Goal: Navigation & Orientation: Find specific page/section

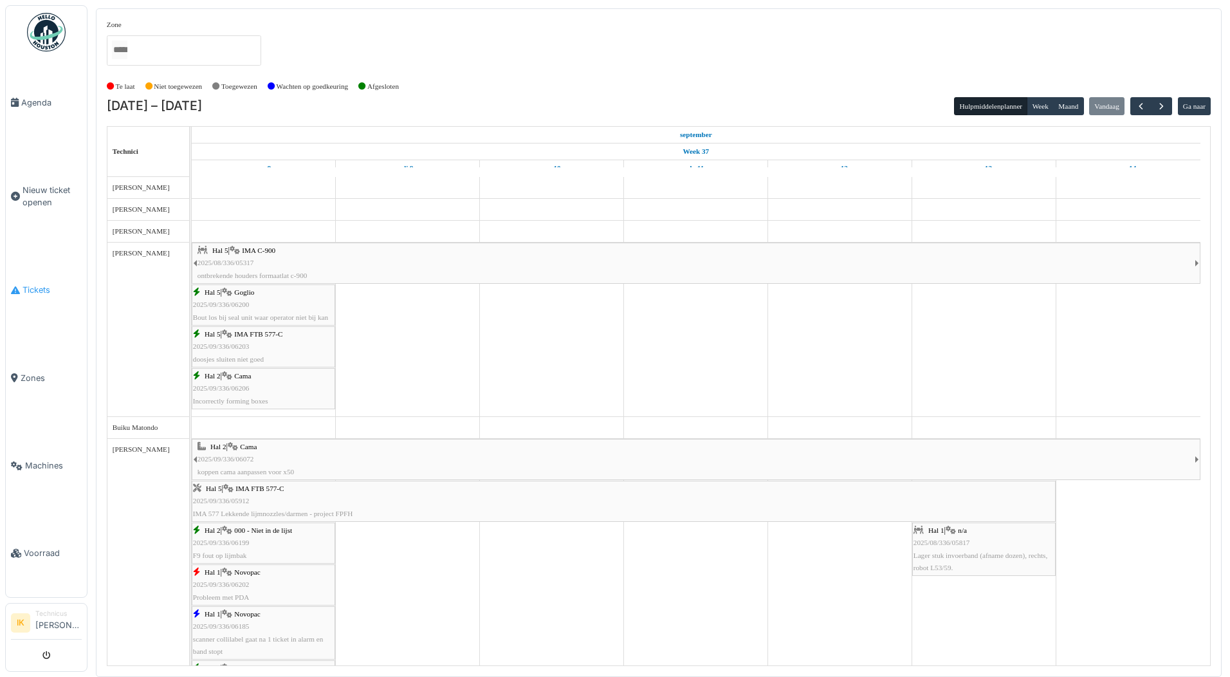
click at [37, 286] on span "Tickets" at bounding box center [52, 290] width 59 height 12
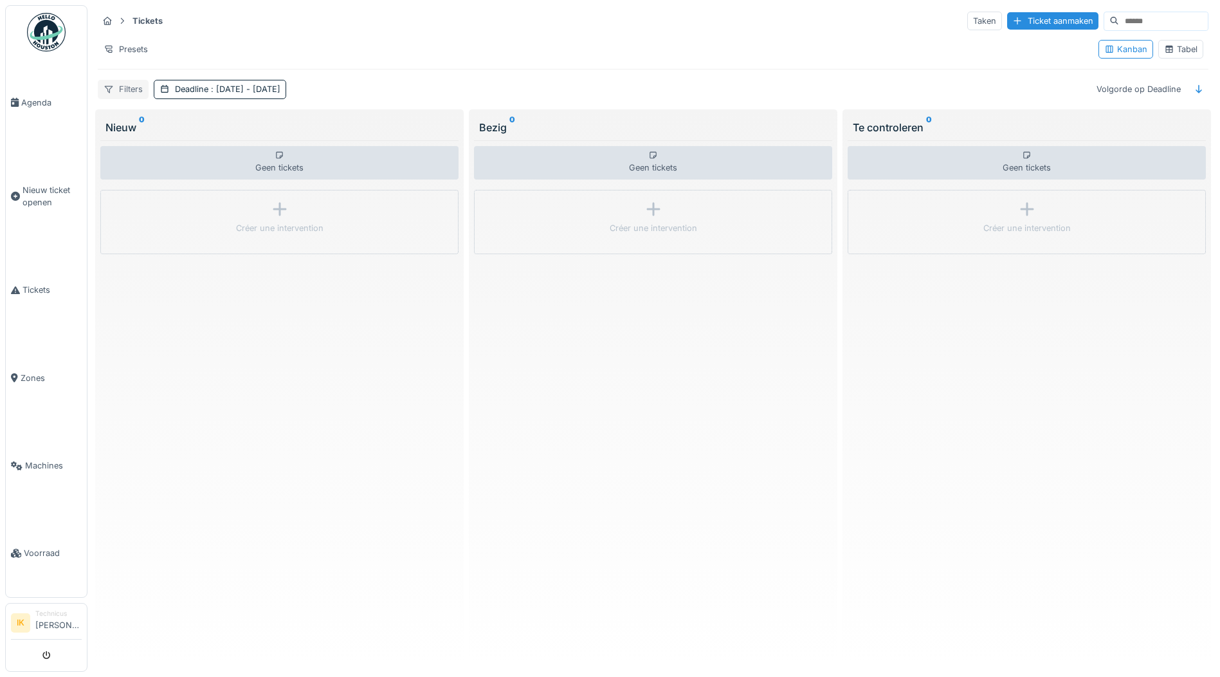
click at [136, 88] on div "Filters" at bounding box center [123, 89] width 51 height 19
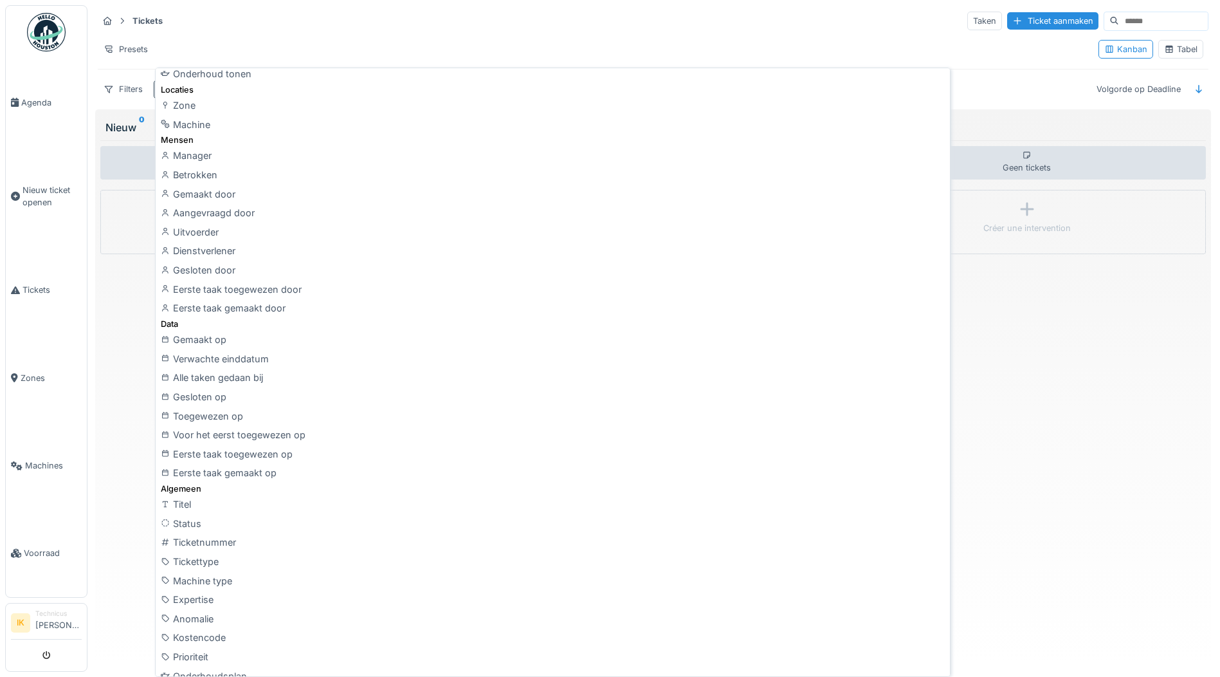
scroll to position [322, 0]
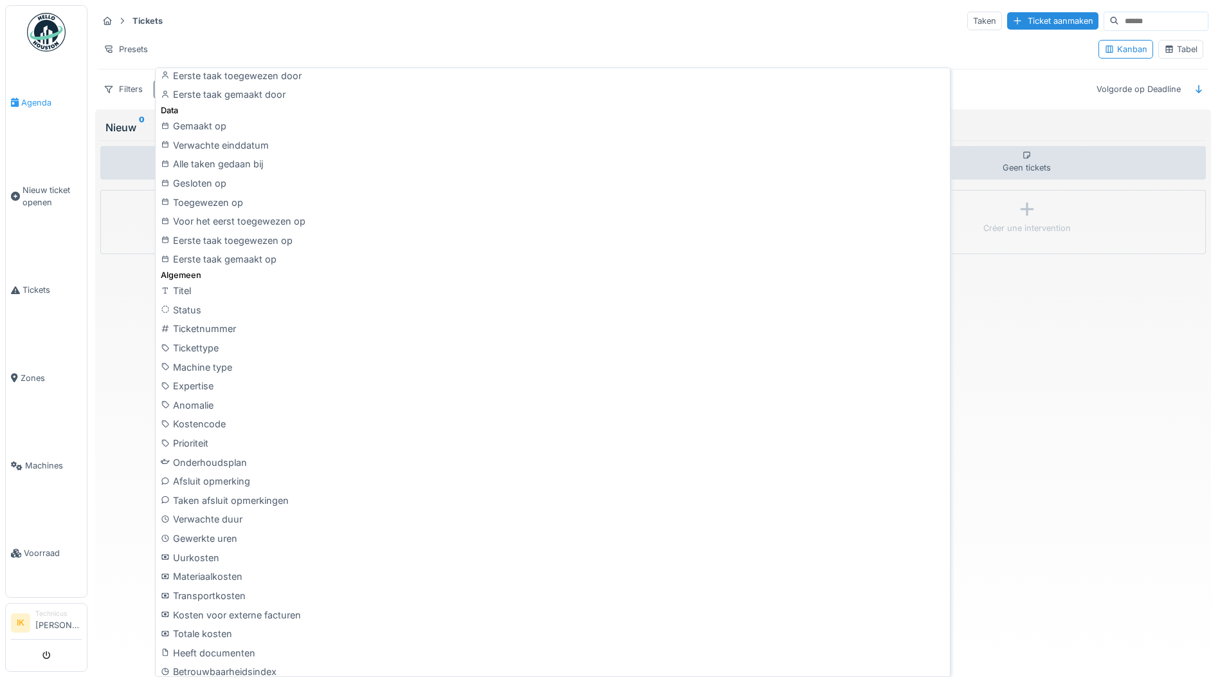
click at [32, 97] on span "Agenda" at bounding box center [51, 102] width 60 height 12
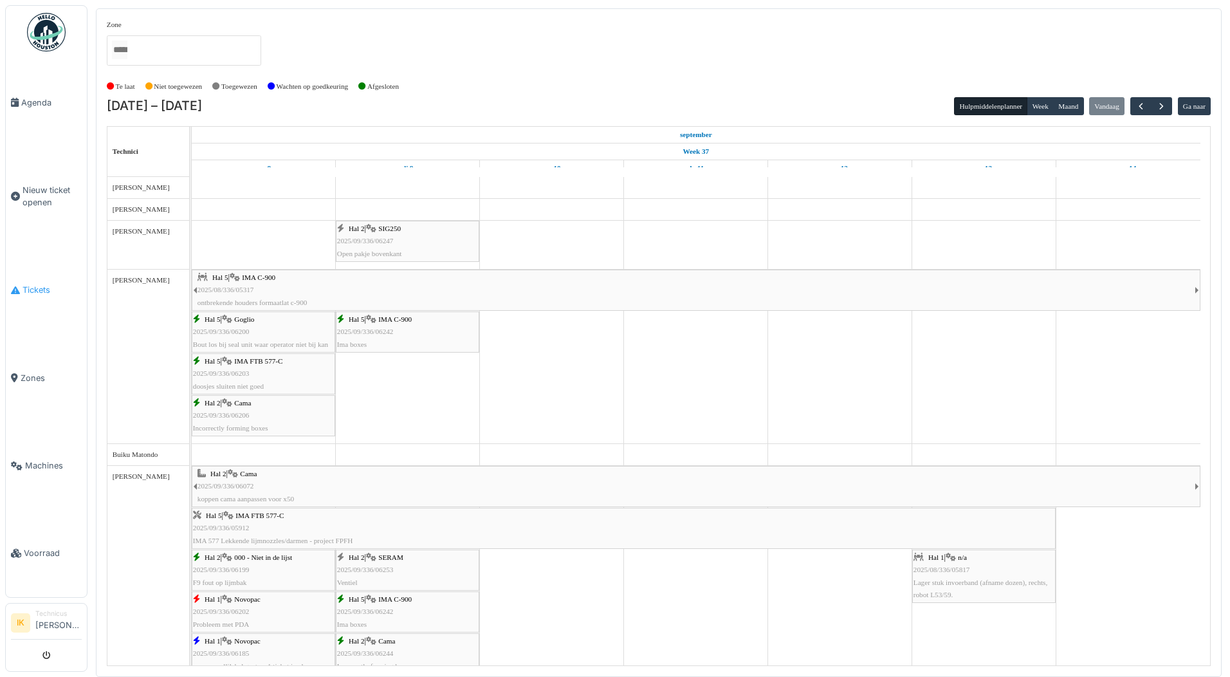
click at [33, 285] on span "Tickets" at bounding box center [52, 290] width 59 height 12
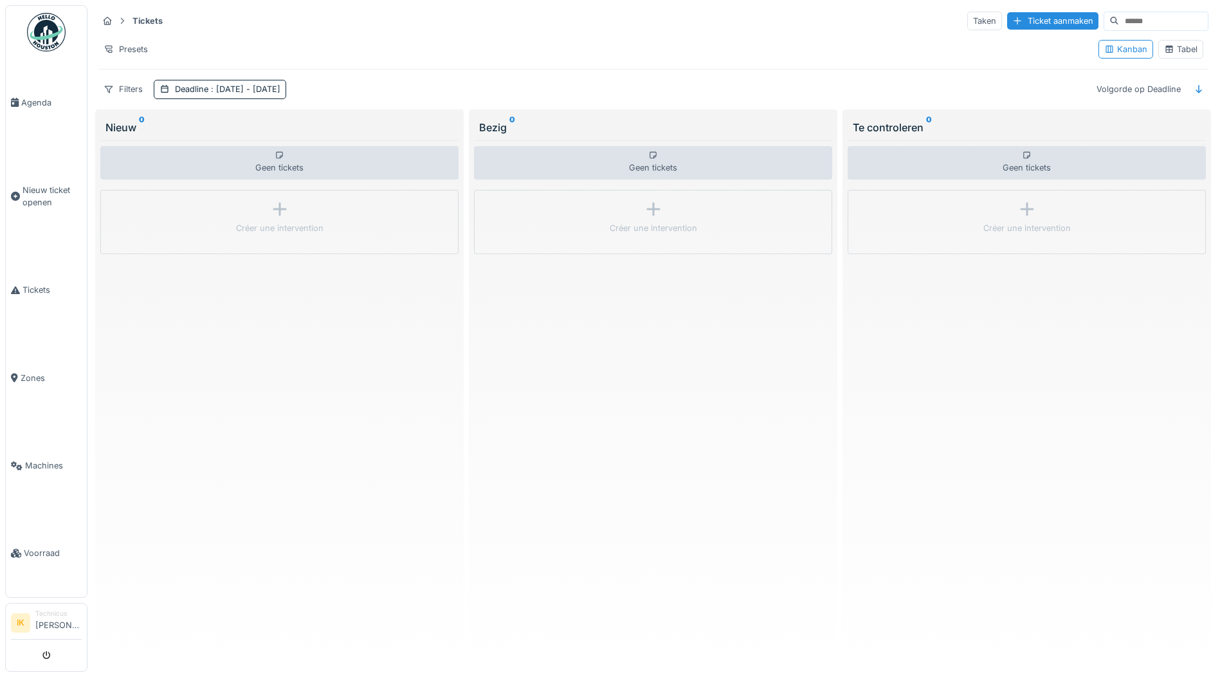
click at [270, 162] on div "Geen tickets" at bounding box center [279, 162] width 358 height 33
click at [515, 124] on div "Bezig 0" at bounding box center [653, 127] width 348 height 15
click at [35, 194] on span "Nieuw ticket openen" at bounding box center [52, 196] width 59 height 24
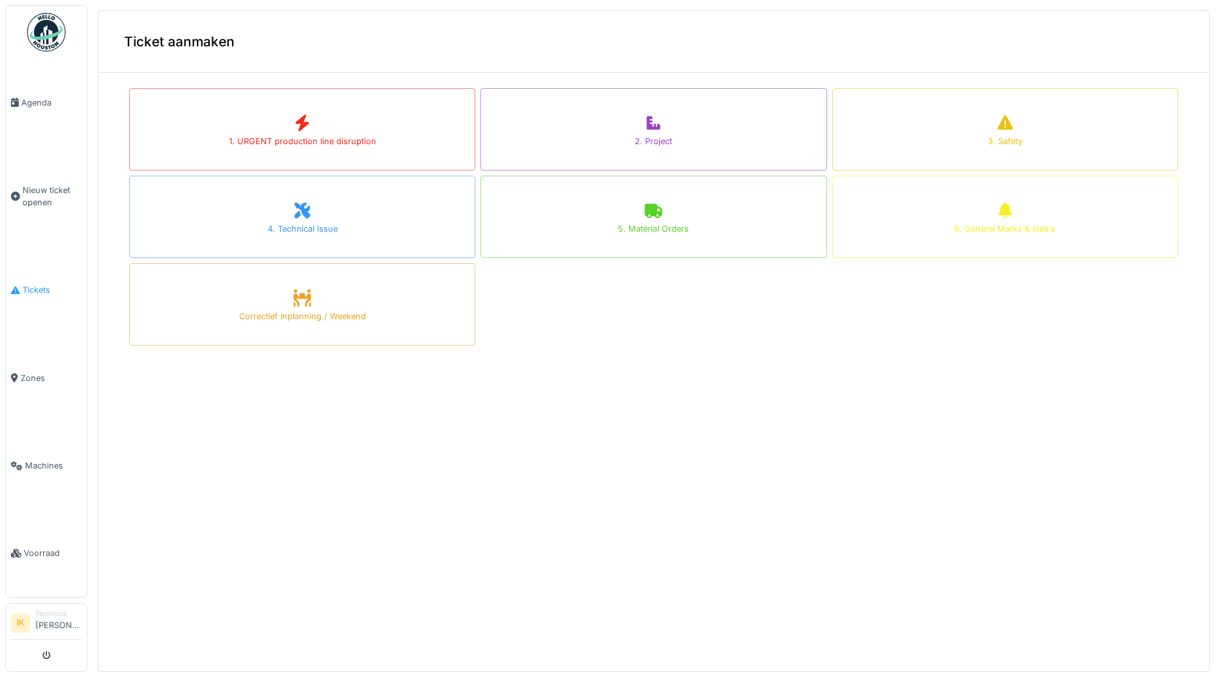
click at [30, 286] on span "Tickets" at bounding box center [52, 290] width 59 height 12
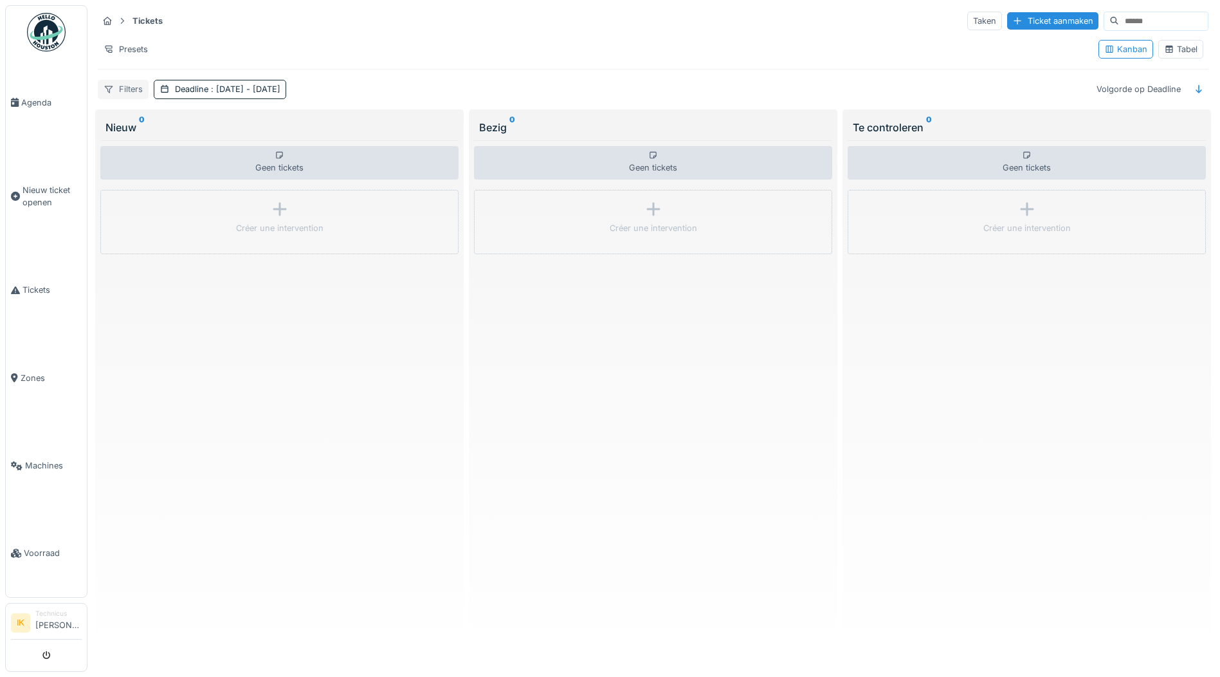
click at [129, 93] on div "Filters" at bounding box center [123, 89] width 51 height 19
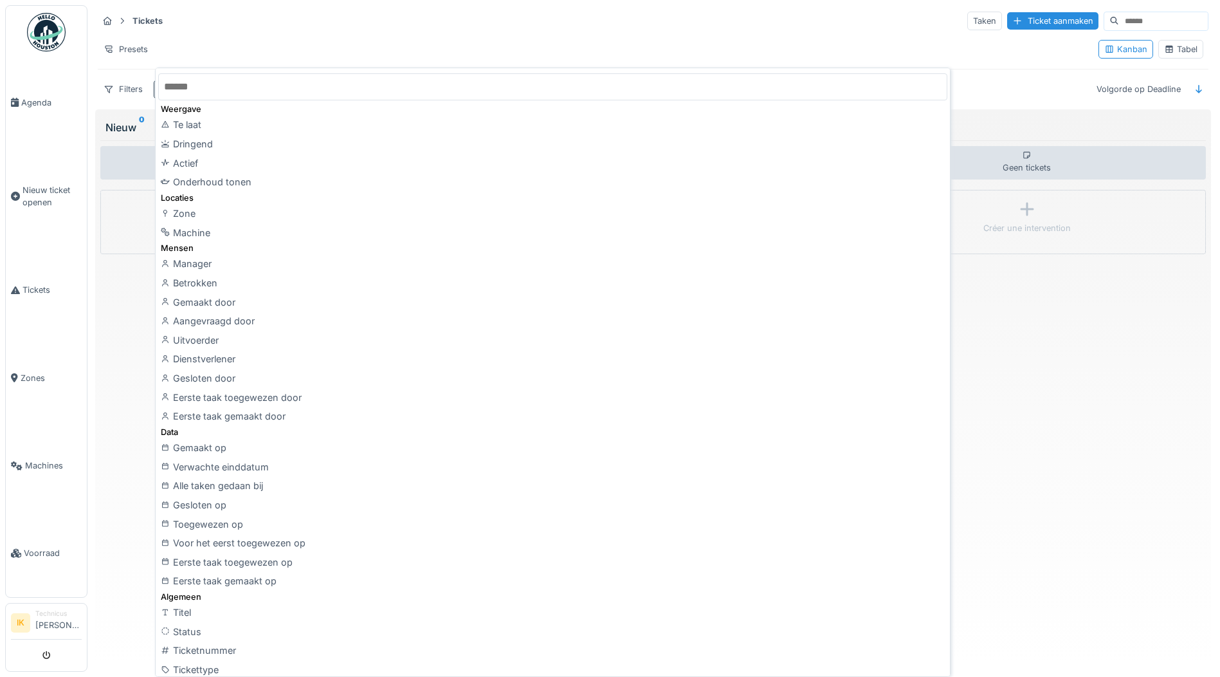
click at [273, 23] on div "Tickets Taken Ticket aanmaken" at bounding box center [653, 20] width 1111 height 21
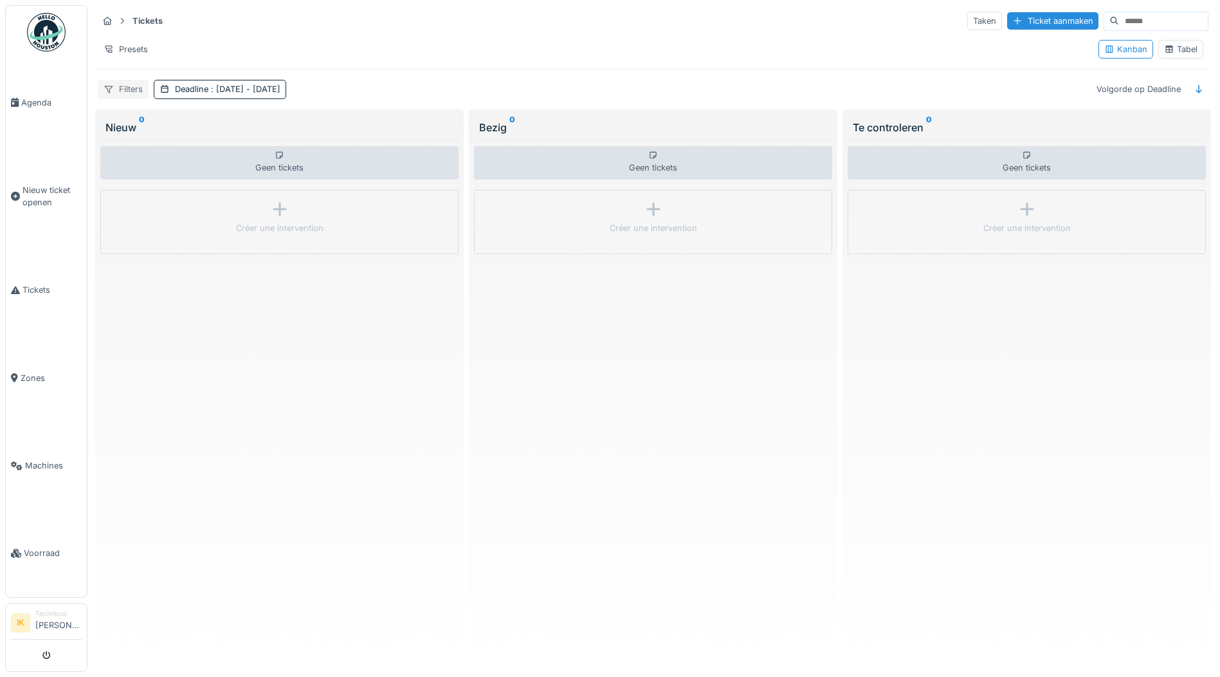
click at [134, 91] on div "Filters" at bounding box center [123, 89] width 51 height 19
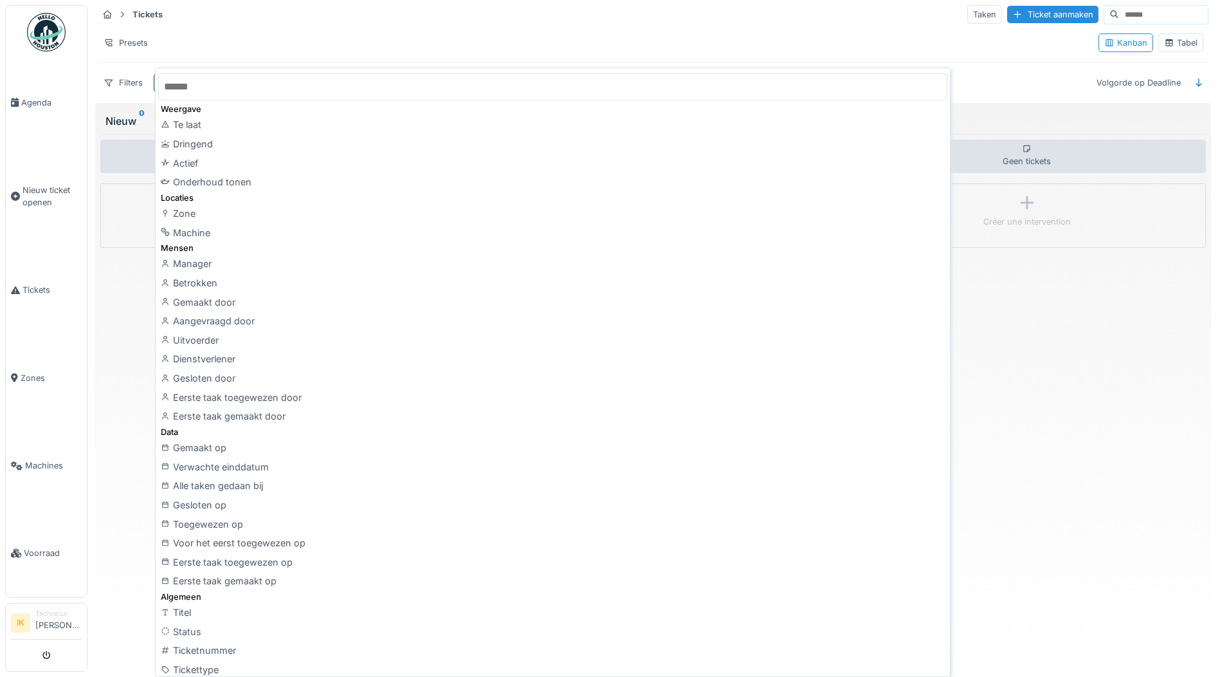
click at [208, 19] on div "Tickets Taken Ticket aanmaken" at bounding box center [653, 14] width 1111 height 21
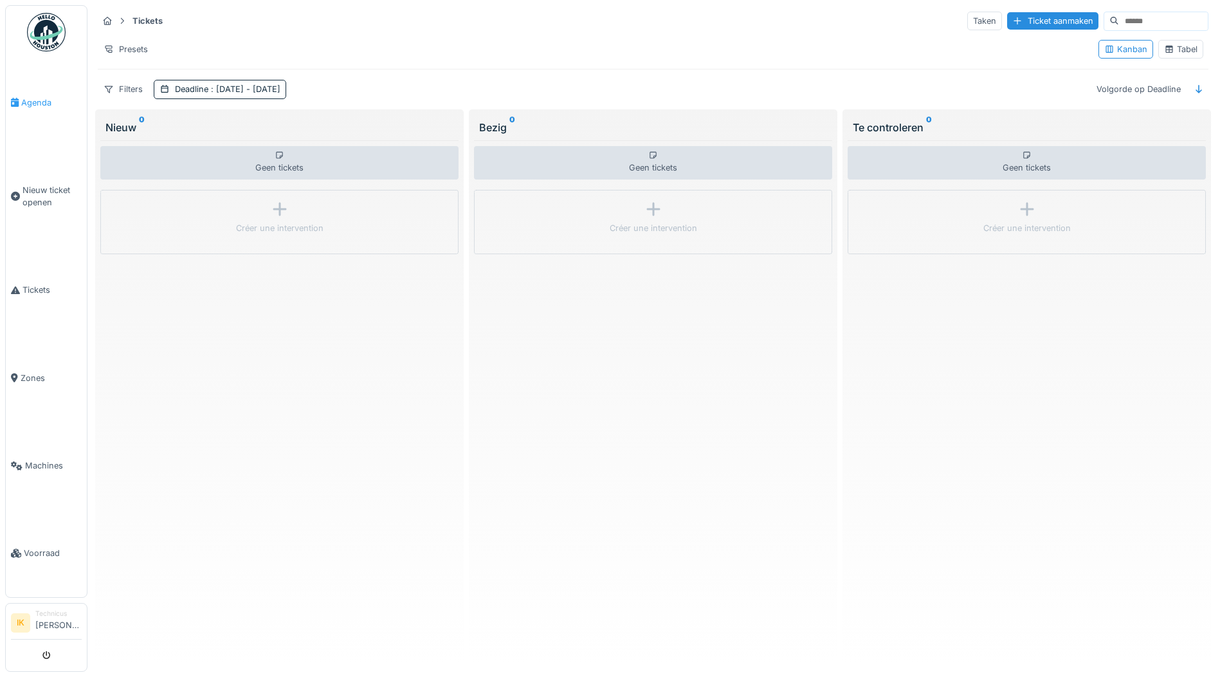
click at [39, 104] on span "Agenda" at bounding box center [51, 102] width 60 height 12
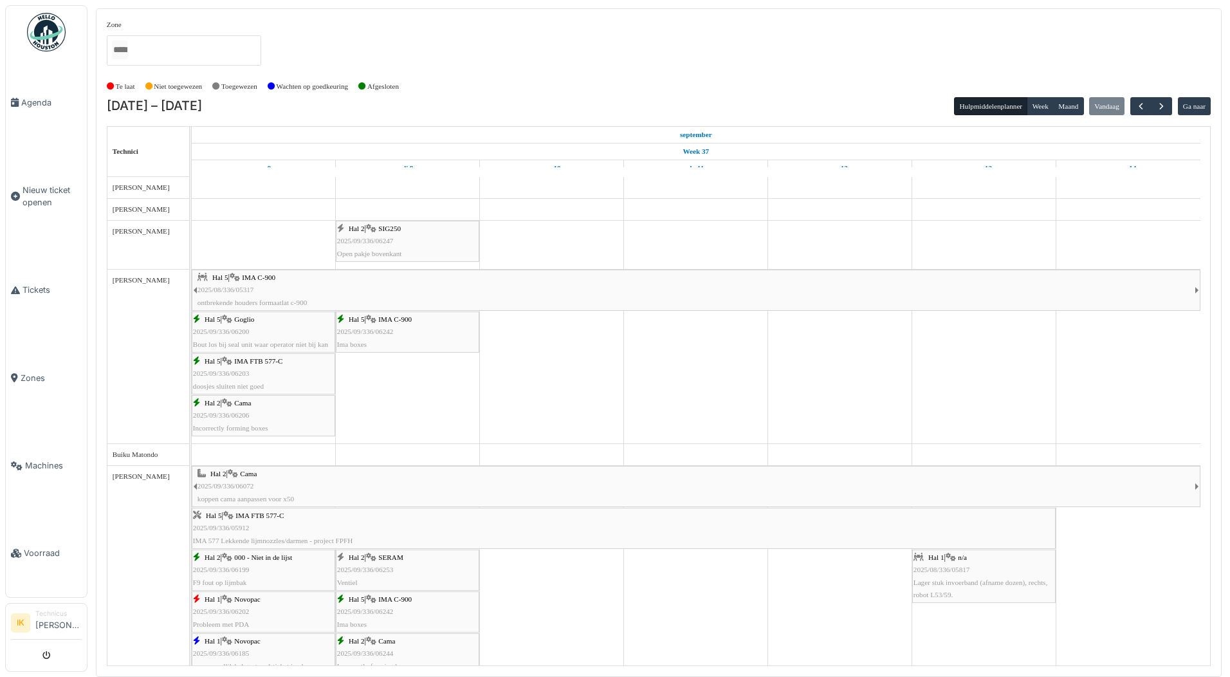
click at [428, 337] on div "Hal 5 | IMA C-900 2025/09/336/06242 Ima boxes" at bounding box center [407, 331] width 141 height 37
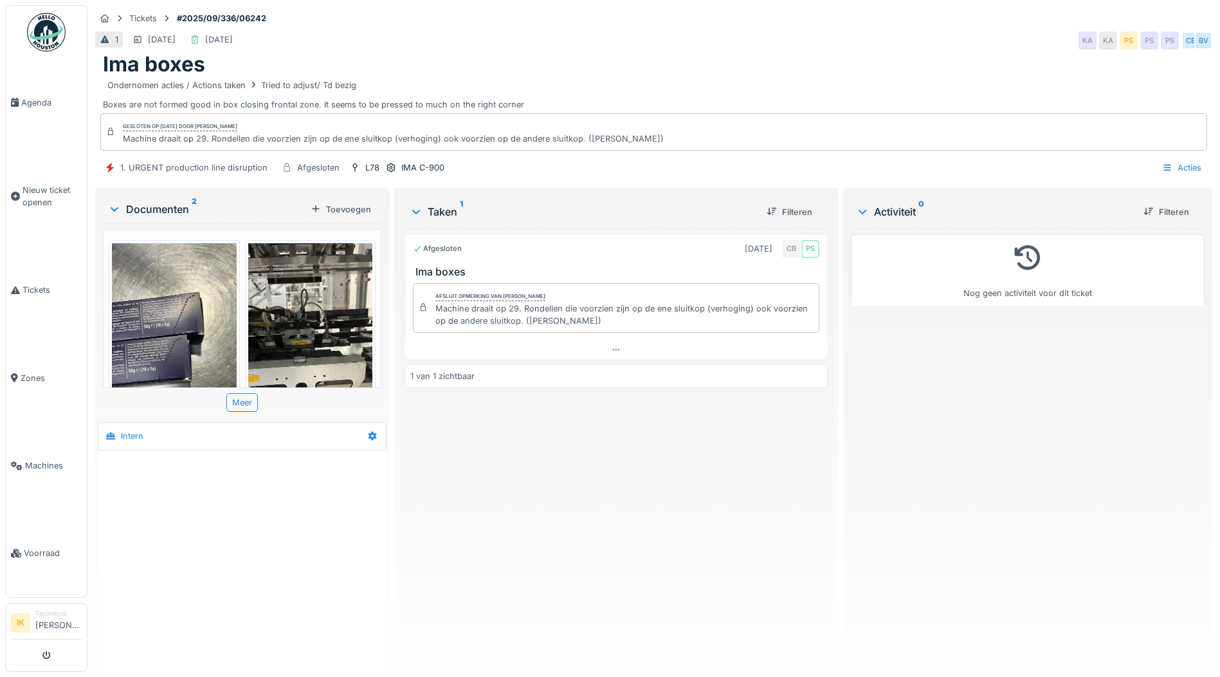
click at [299, 331] on img at bounding box center [310, 353] width 125 height 221
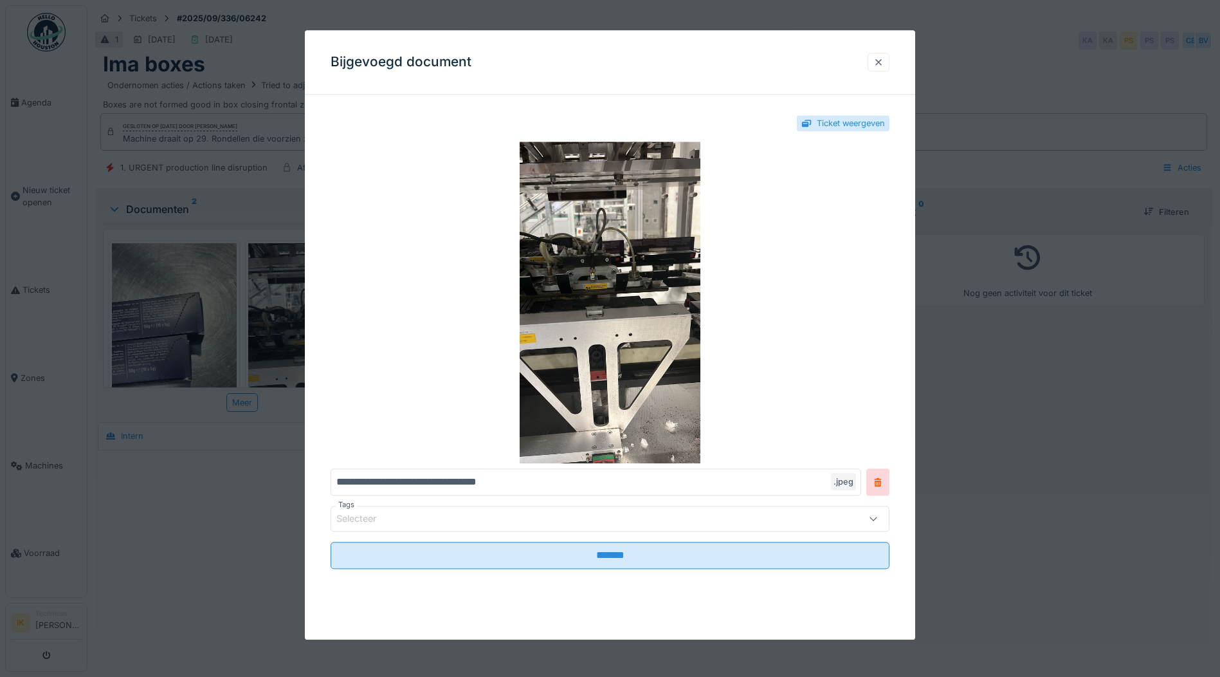
click at [881, 62] on div at bounding box center [879, 62] width 10 height 12
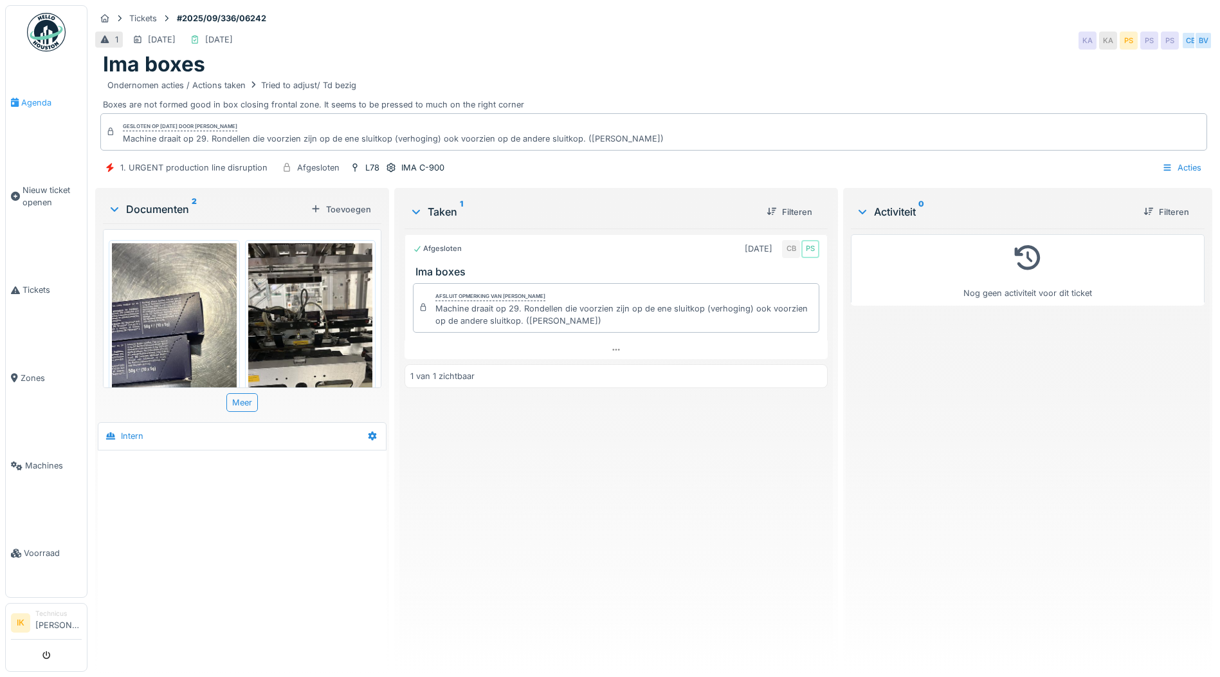
click at [33, 100] on span "Agenda" at bounding box center [51, 102] width 60 height 12
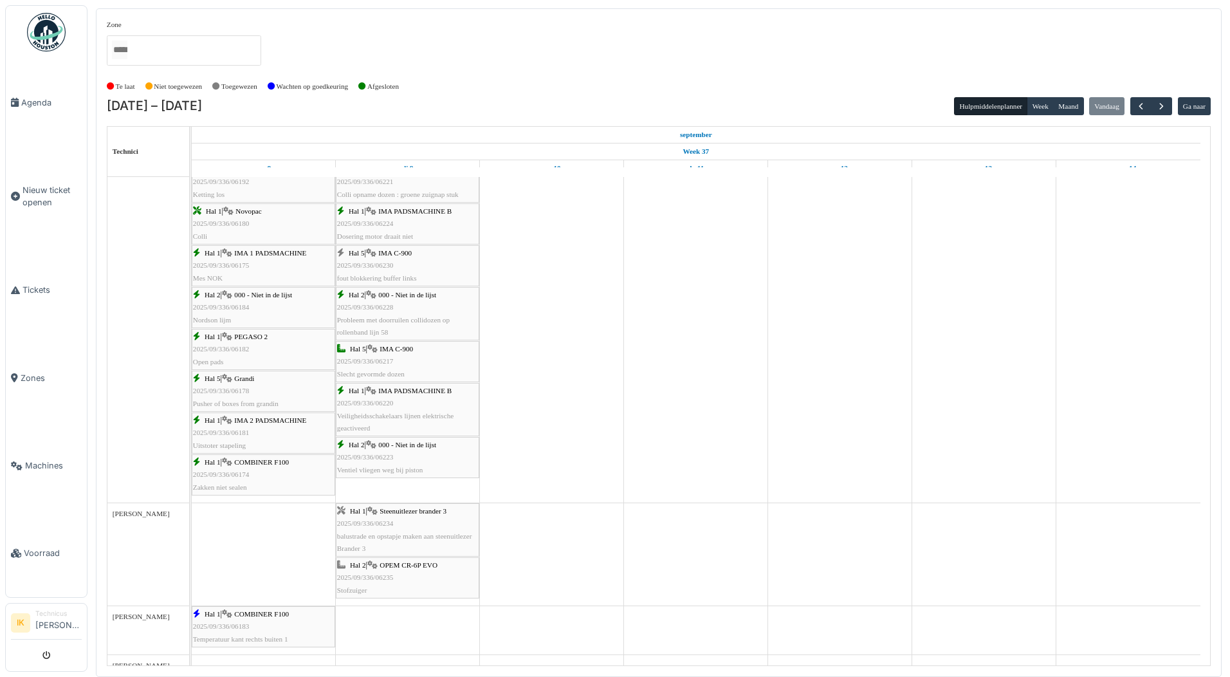
scroll to position [1471, 0]
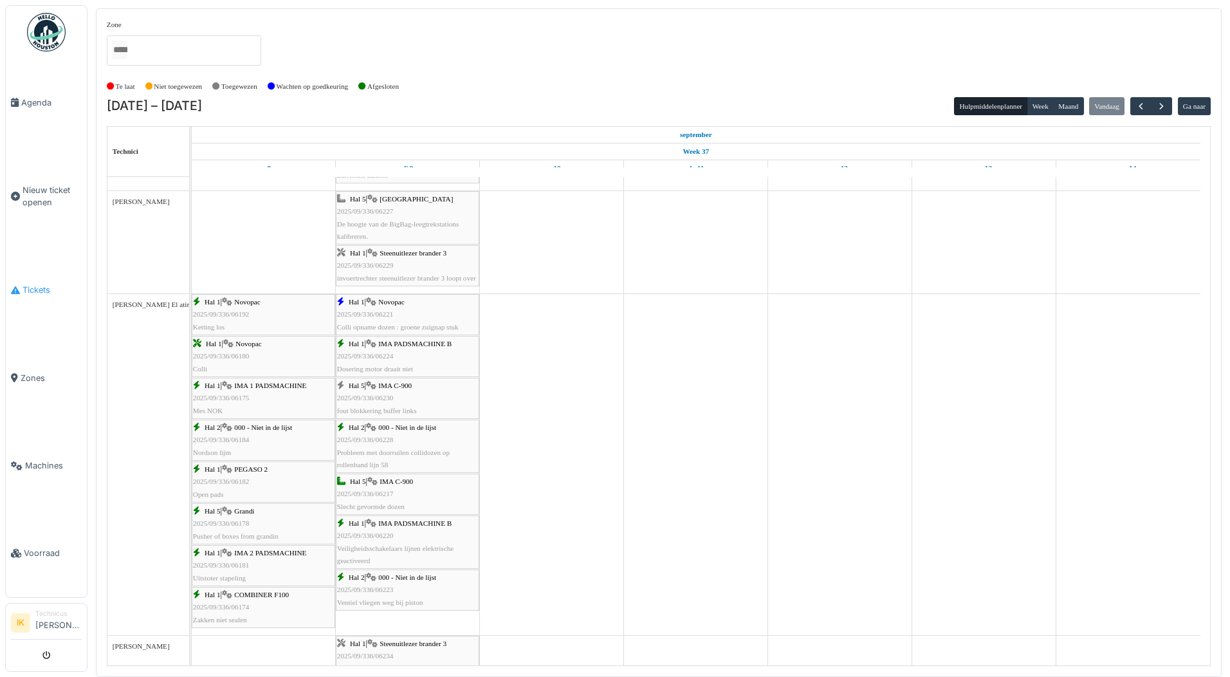
click at [34, 285] on span "Tickets" at bounding box center [52, 290] width 59 height 12
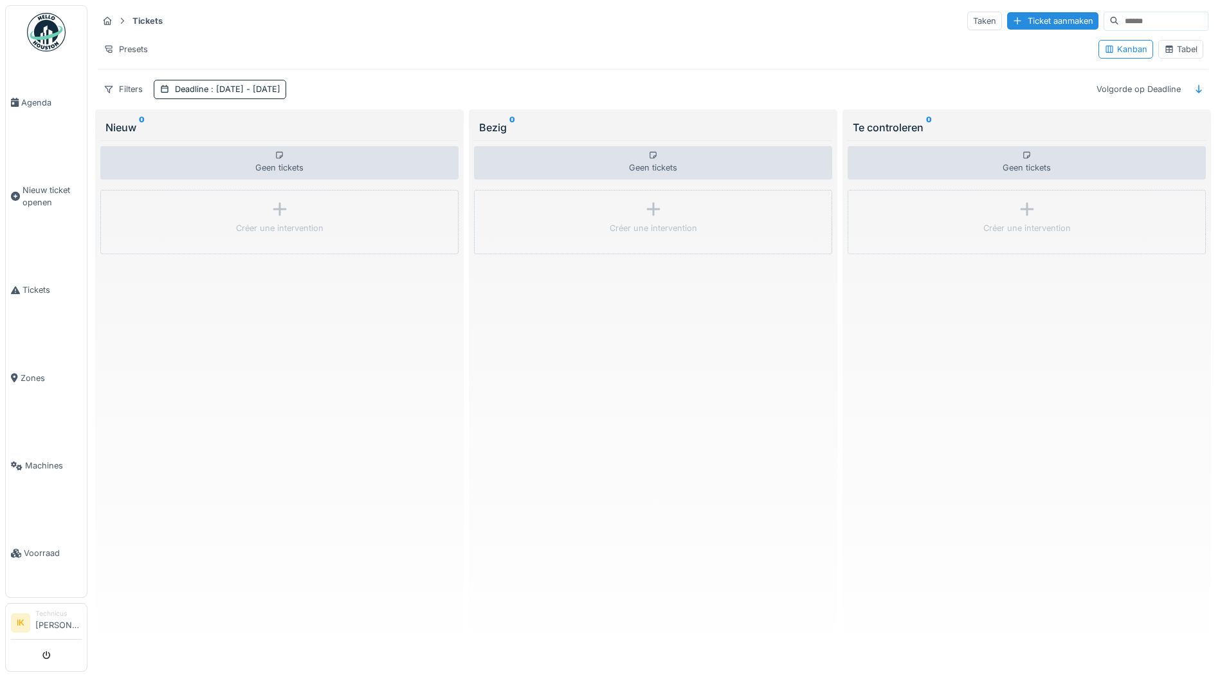
click at [1173, 46] on div "Tabel" at bounding box center [1180, 49] width 33 height 12
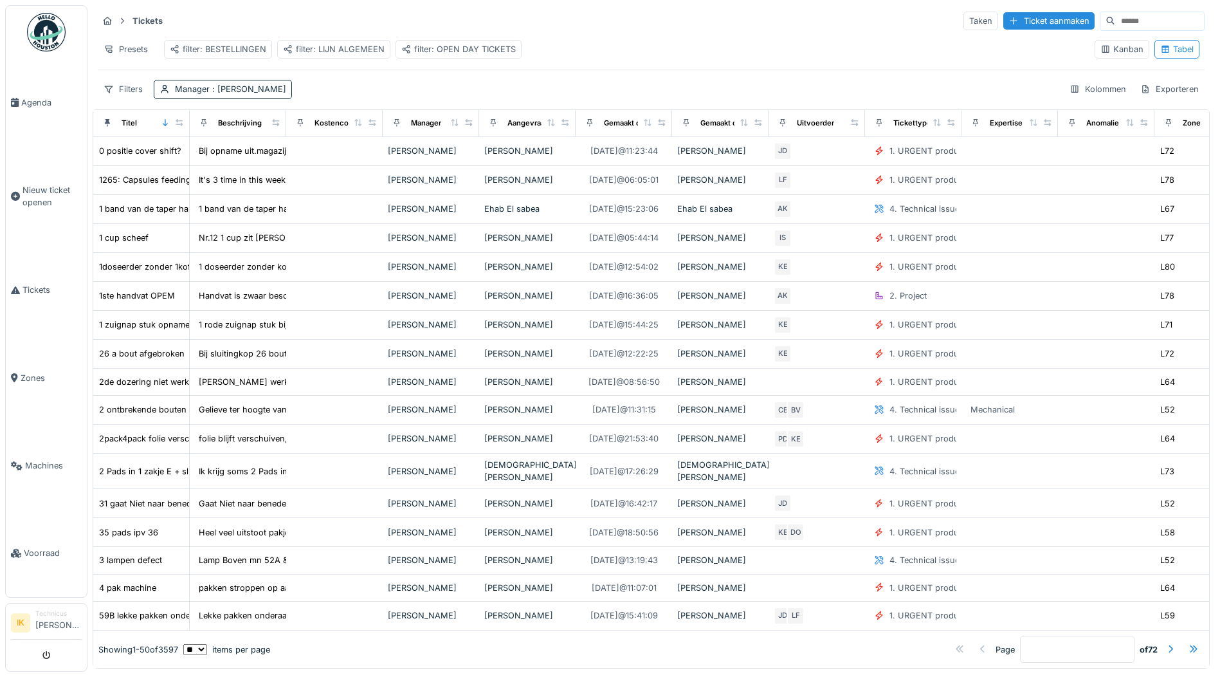
click at [239, 50] on div "filter: BESTELLINGEN" at bounding box center [218, 49] width 96 height 12
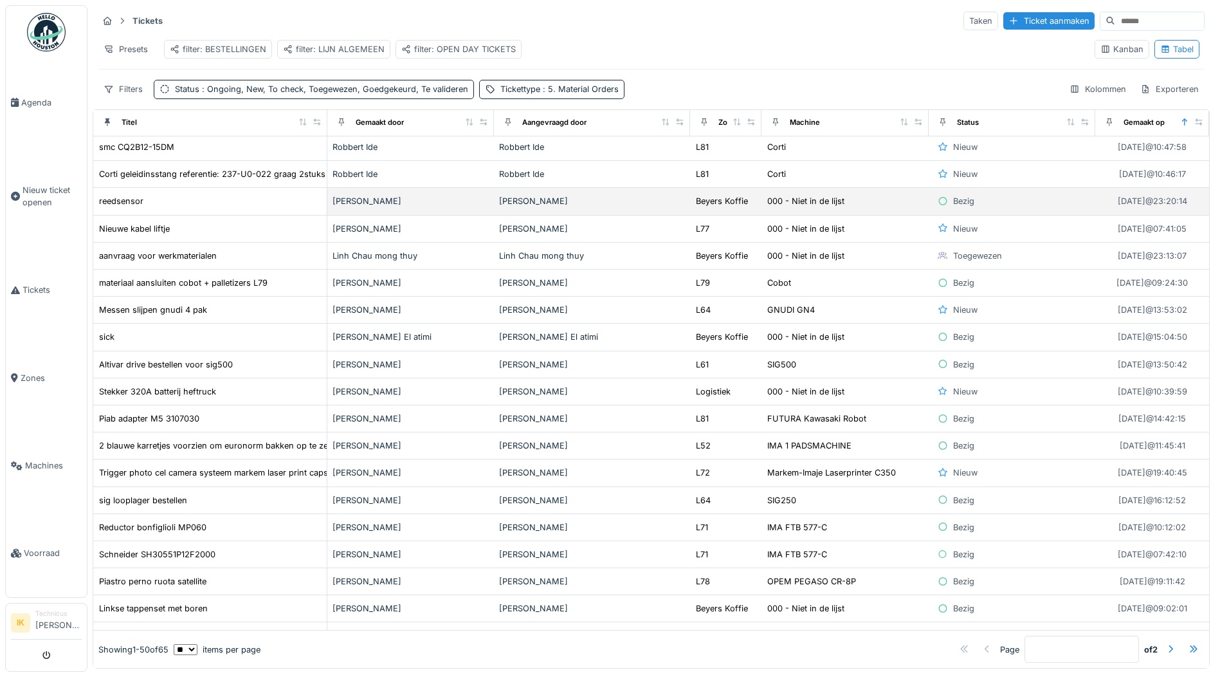
scroll to position [257, 0]
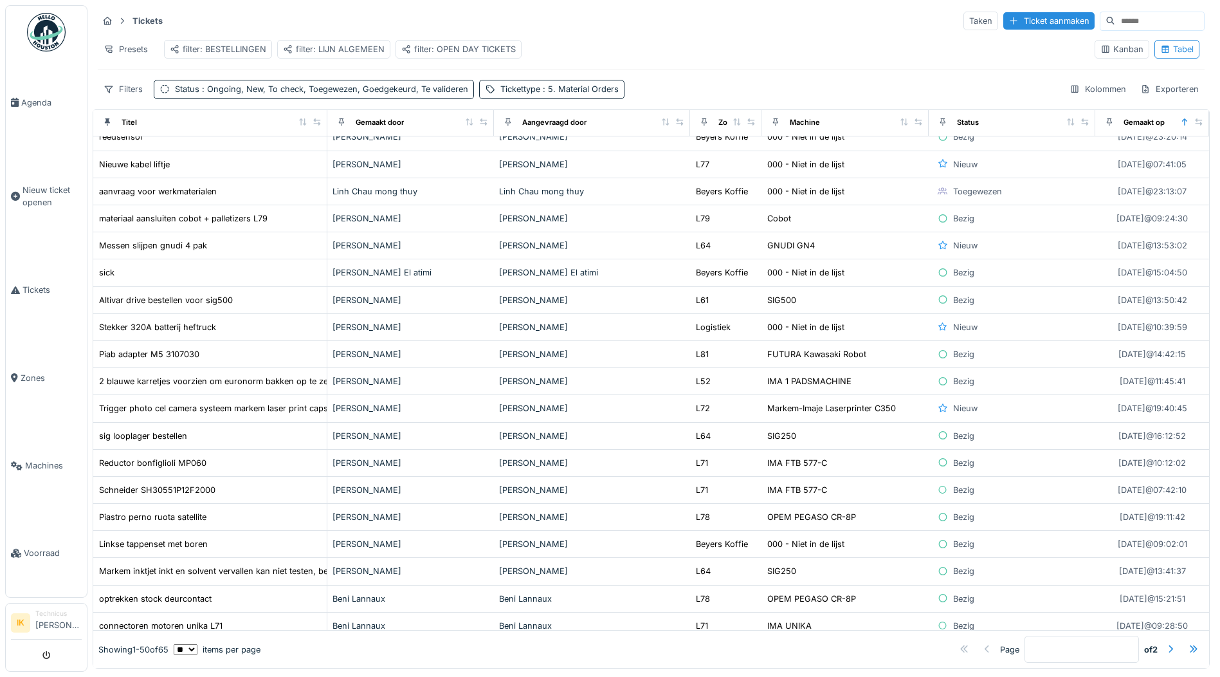
click at [462, 52] on div "filter: OPEN DAY TICKETS" at bounding box center [458, 49] width 115 height 12
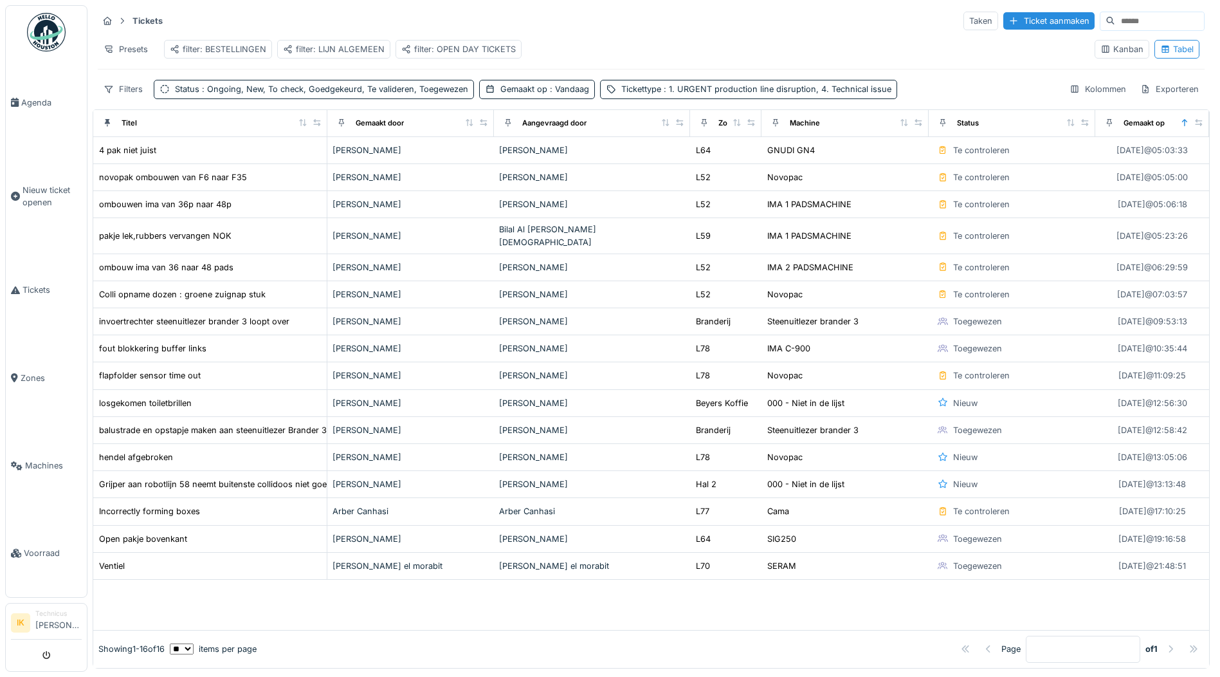
scroll to position [0, 0]
click at [53, 34] on img at bounding box center [46, 32] width 39 height 39
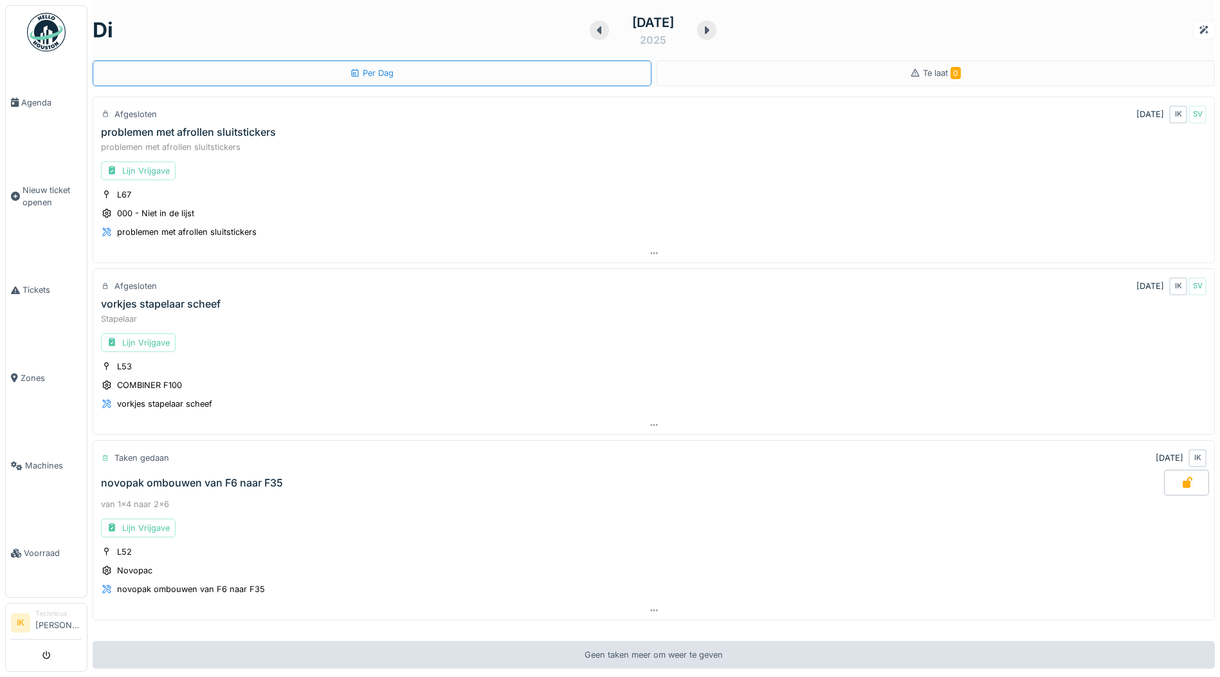
click at [593, 32] on icon at bounding box center [599, 30] width 13 height 10
click at [596, 32] on div at bounding box center [605, 30] width 19 height 19
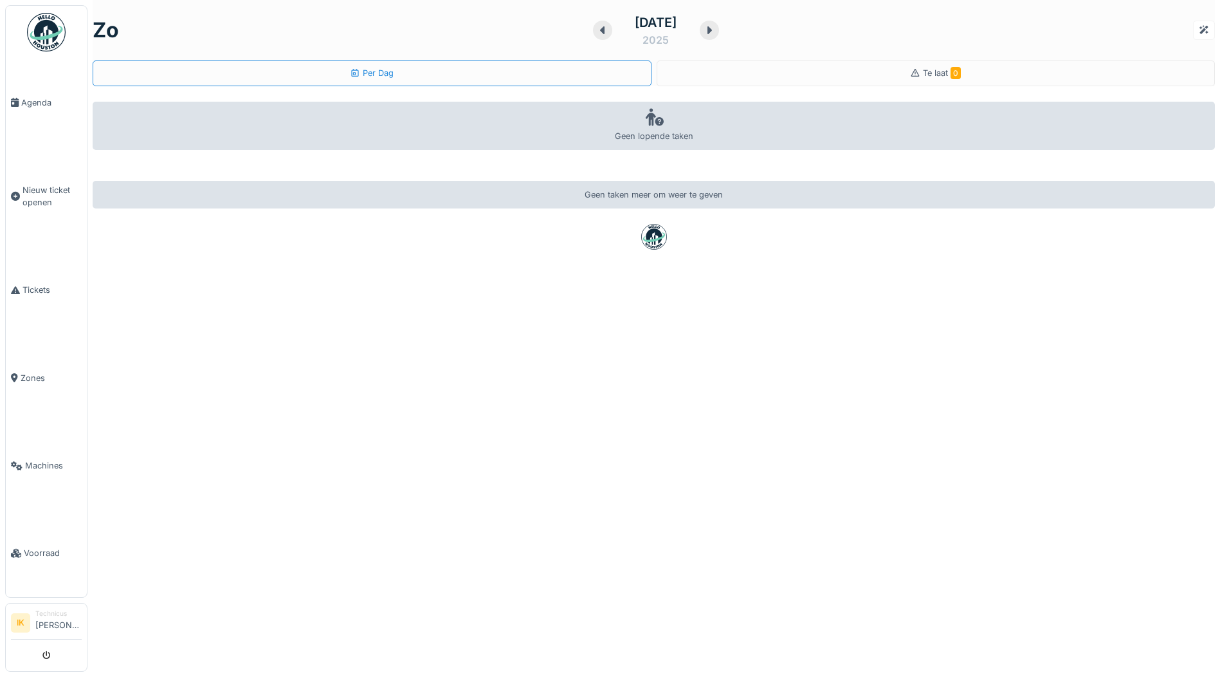
click at [593, 32] on div at bounding box center [602, 30] width 19 height 19
click at [24, 106] on span "Agenda" at bounding box center [51, 102] width 60 height 12
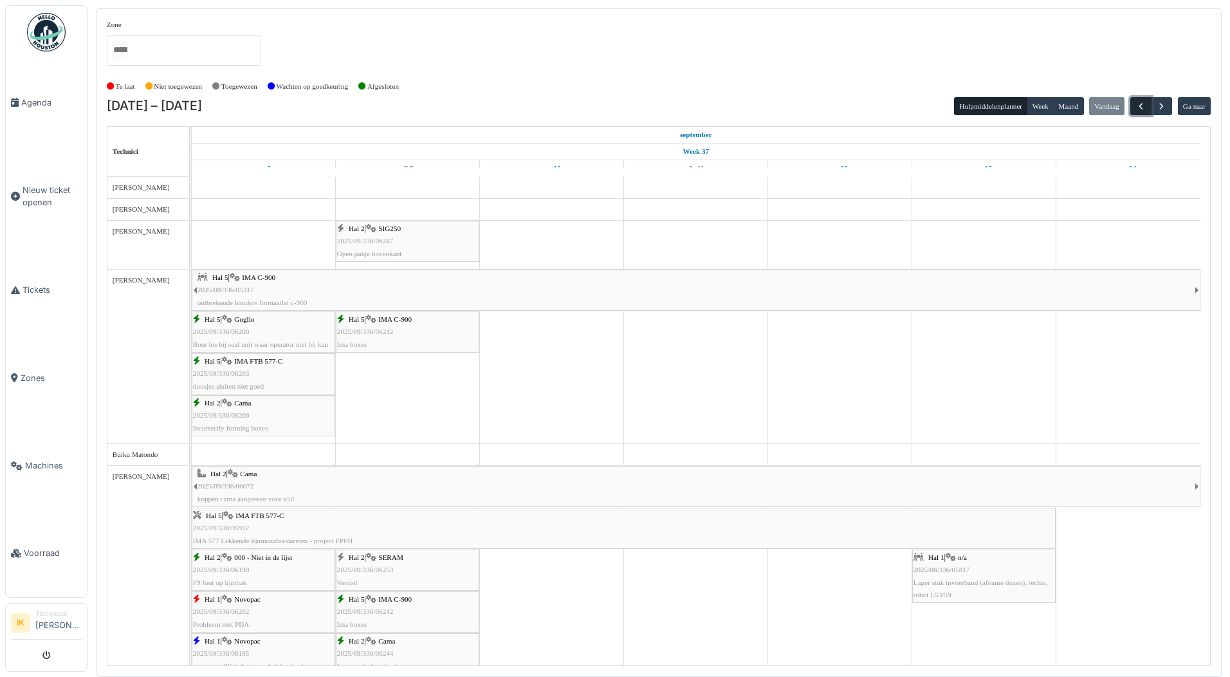
click at [1141, 105] on span "button" at bounding box center [1140, 106] width 11 height 11
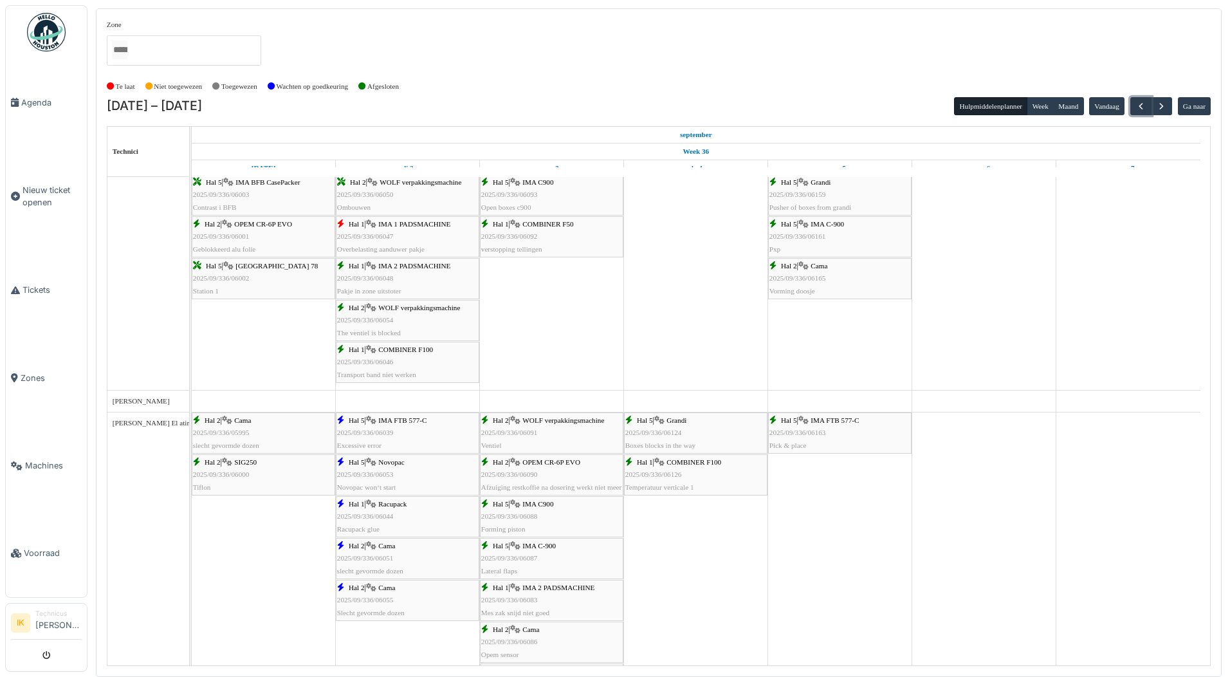
scroll to position [1785, 0]
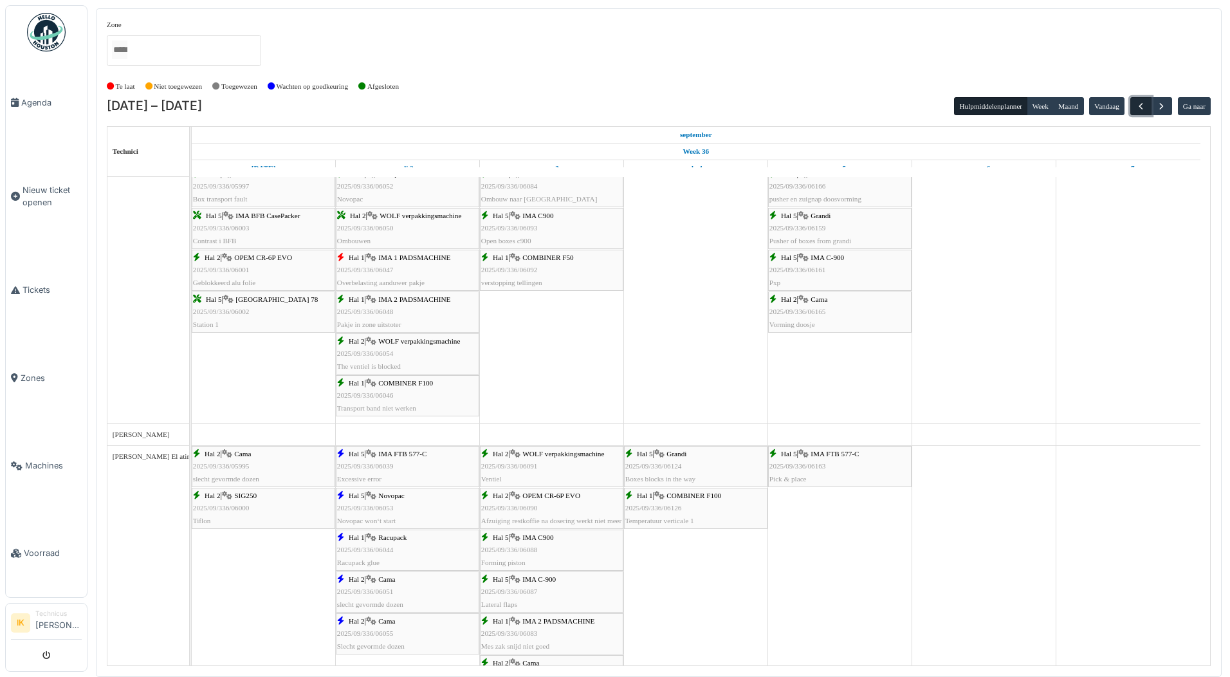
click span "button"
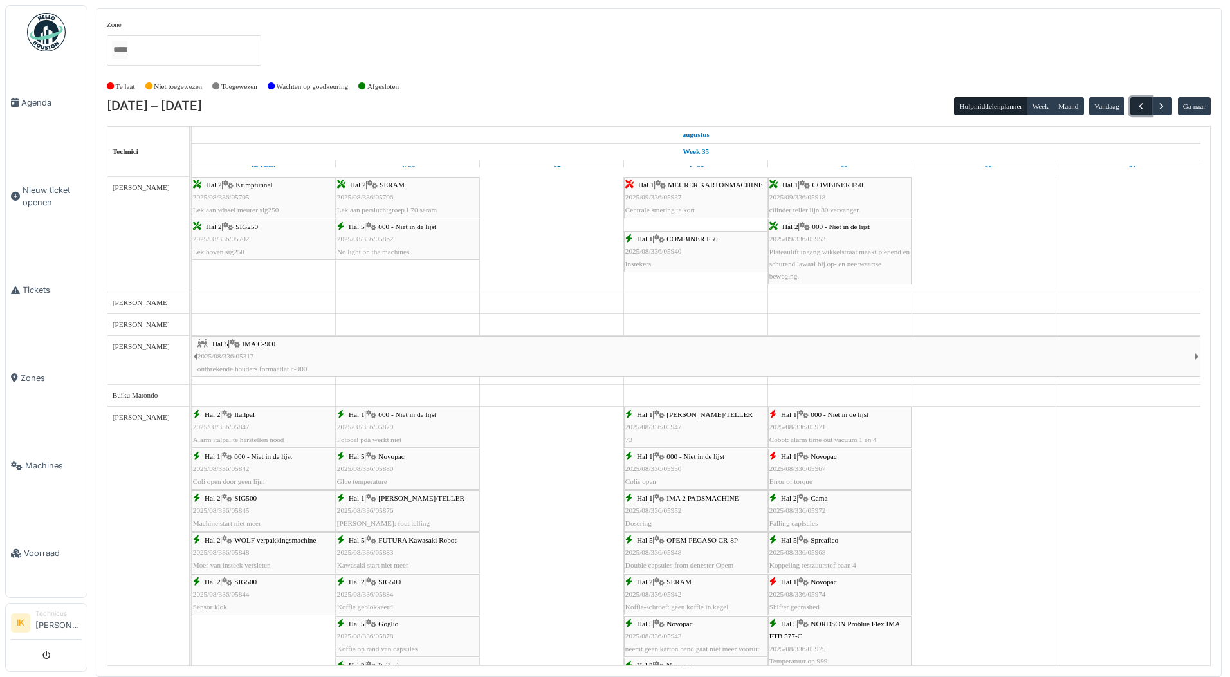
click span "button"
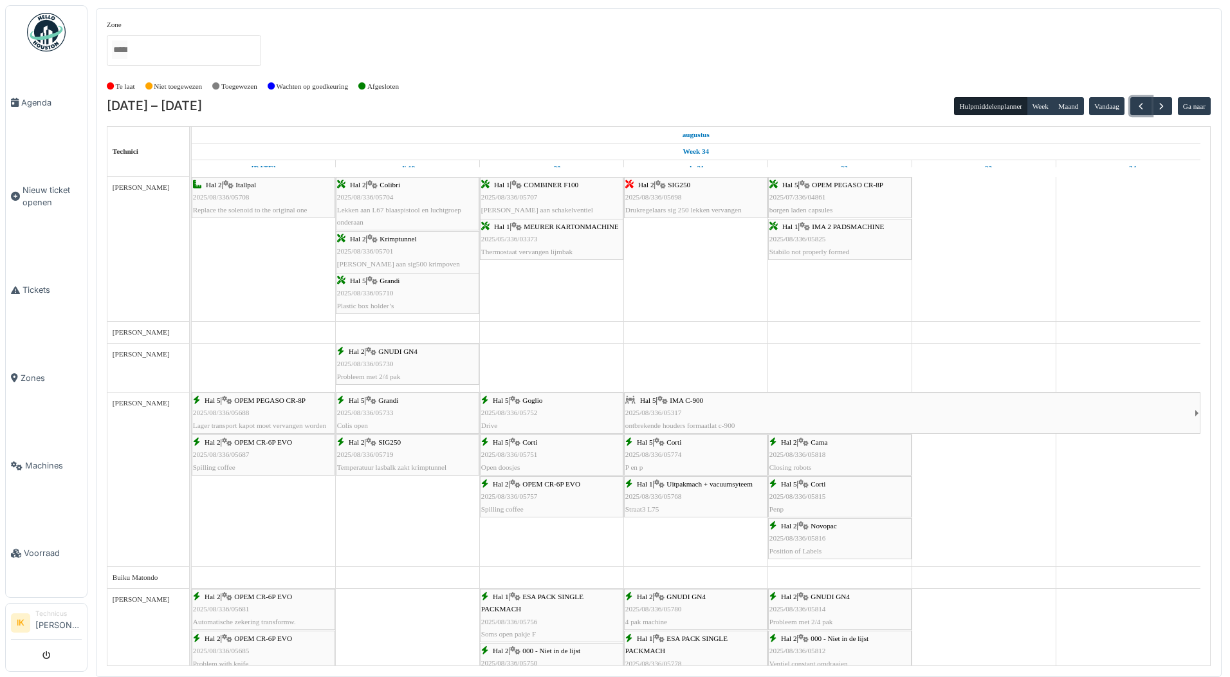
click div "Hal 2 | GNUDI GN4 2025/08/336/05730 Probleem met 2/4 pak"
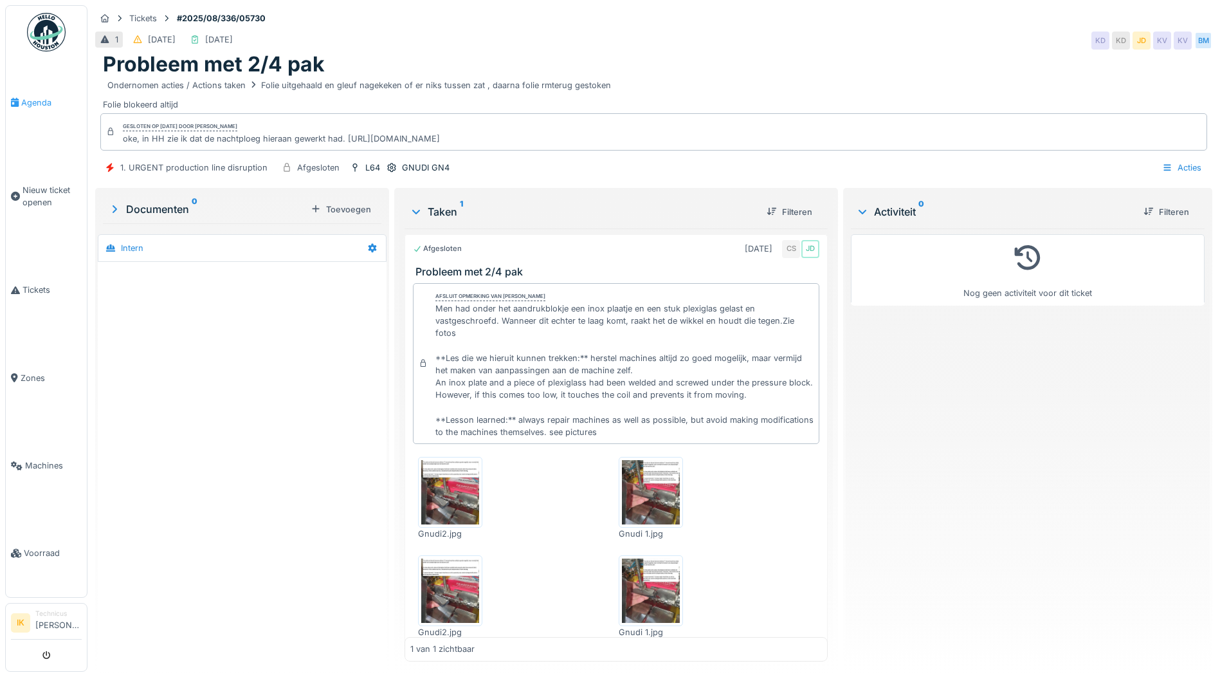
click at [41, 100] on span "Agenda" at bounding box center [51, 102] width 60 height 12
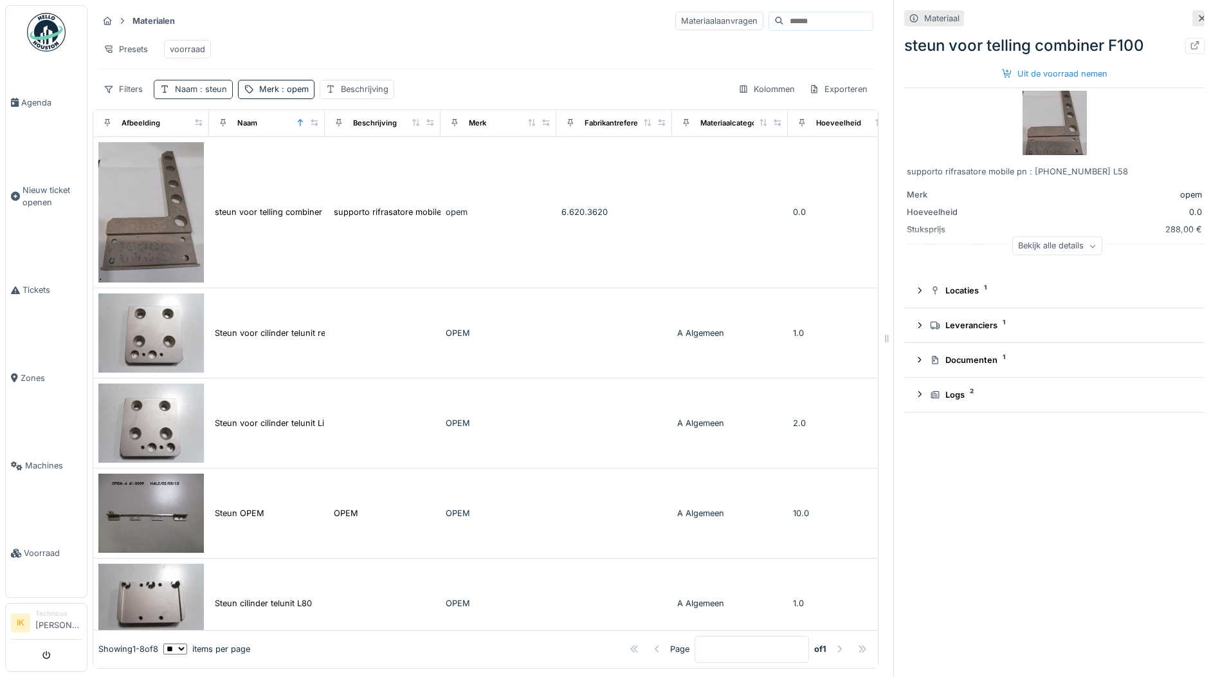
click at [220, 94] on span ": steun" at bounding box center [212, 89] width 30 height 10
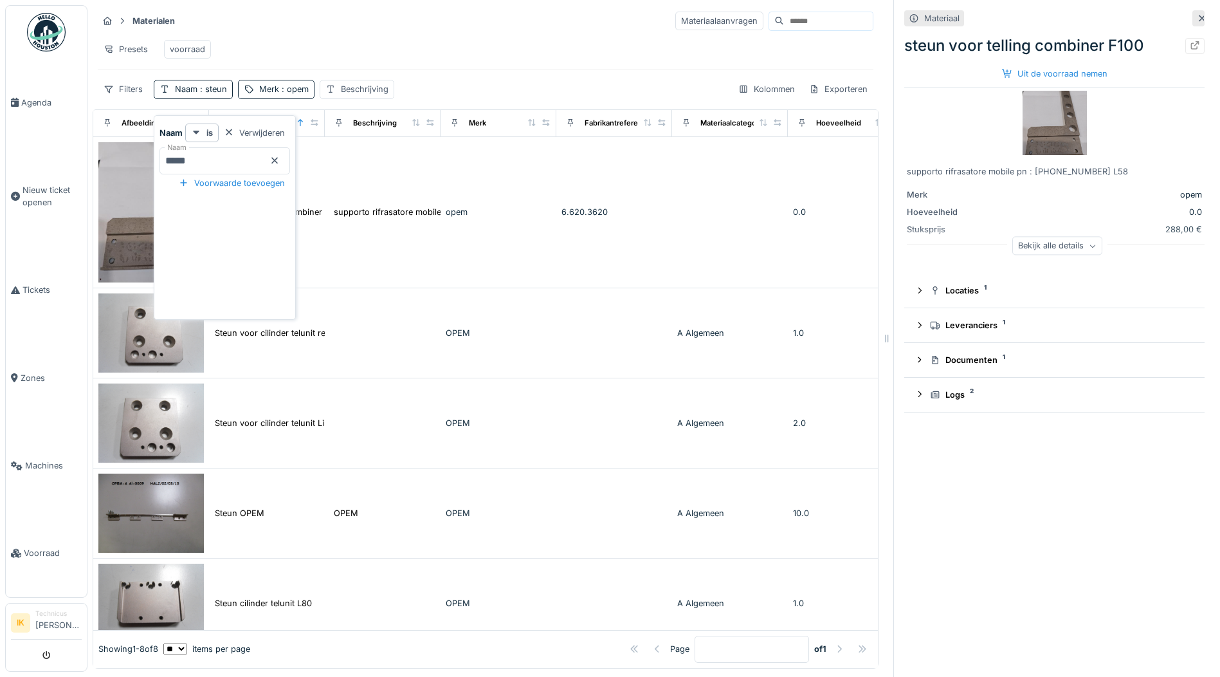
click at [280, 160] on icon at bounding box center [275, 160] width 10 height 8
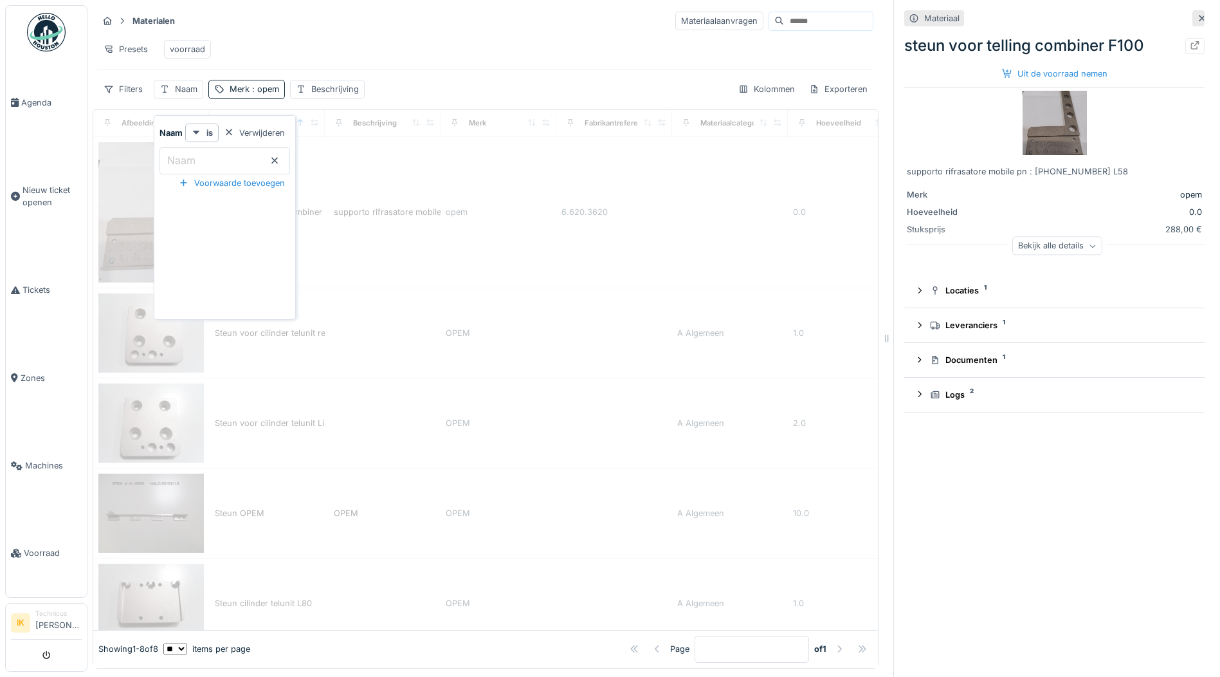
click at [191, 160] on label "Naam" at bounding box center [181, 159] width 33 height 15
click at [191, 160] on input "Naam" at bounding box center [225, 160] width 131 height 27
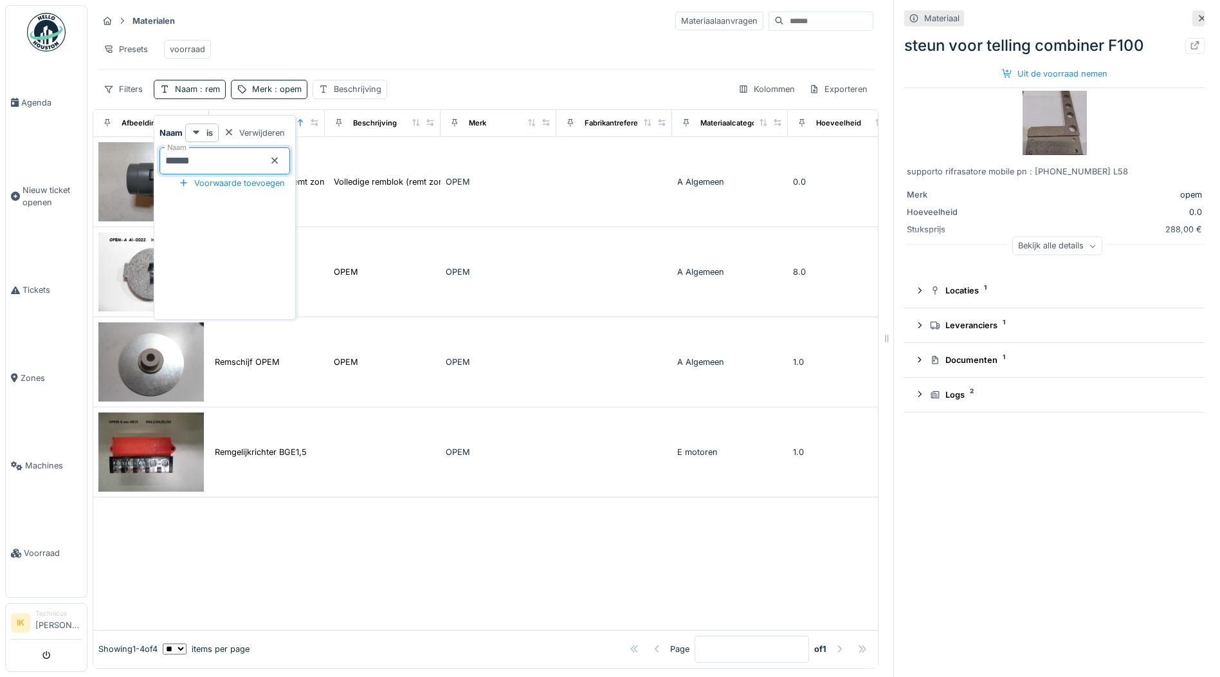
type input "*******"
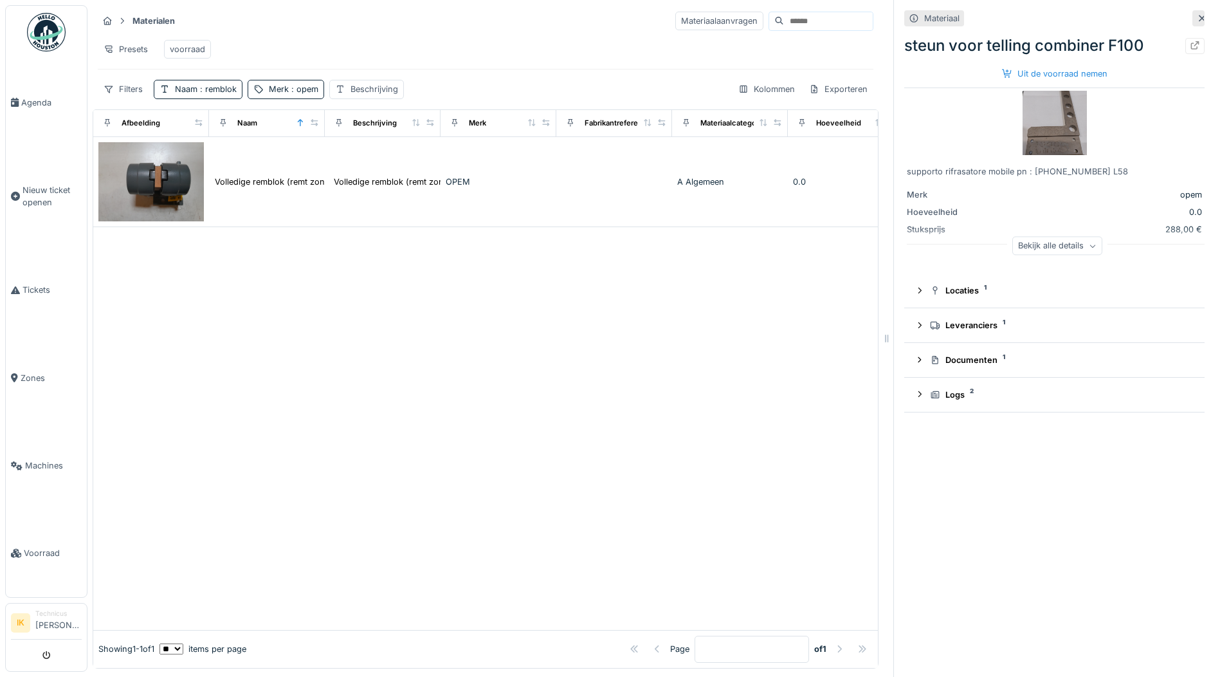
click at [560, 93] on div "Filters Naam : remblok Merk : opem Beschrijving Kolommen Exporteren" at bounding box center [486, 89] width 776 height 19
click at [315, 94] on span ": opem" at bounding box center [304, 89] width 30 height 10
click at [371, 163] on icon at bounding box center [365, 160] width 10 height 8
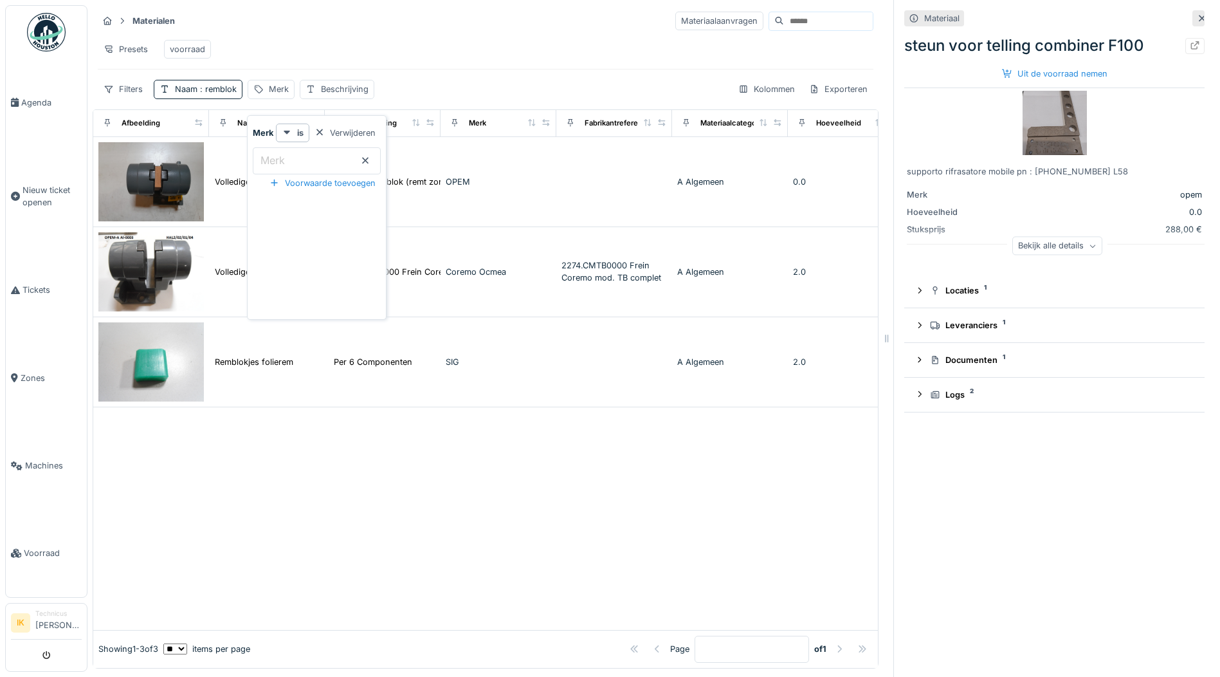
click at [371, 48] on div "Presets voorraad" at bounding box center [486, 49] width 776 height 29
click at [1121, 40] on div "steun voor telling combiner F100" at bounding box center [1054, 45] width 300 height 23
click at [215, 94] on span ": remblok" at bounding box center [216, 89] width 39 height 10
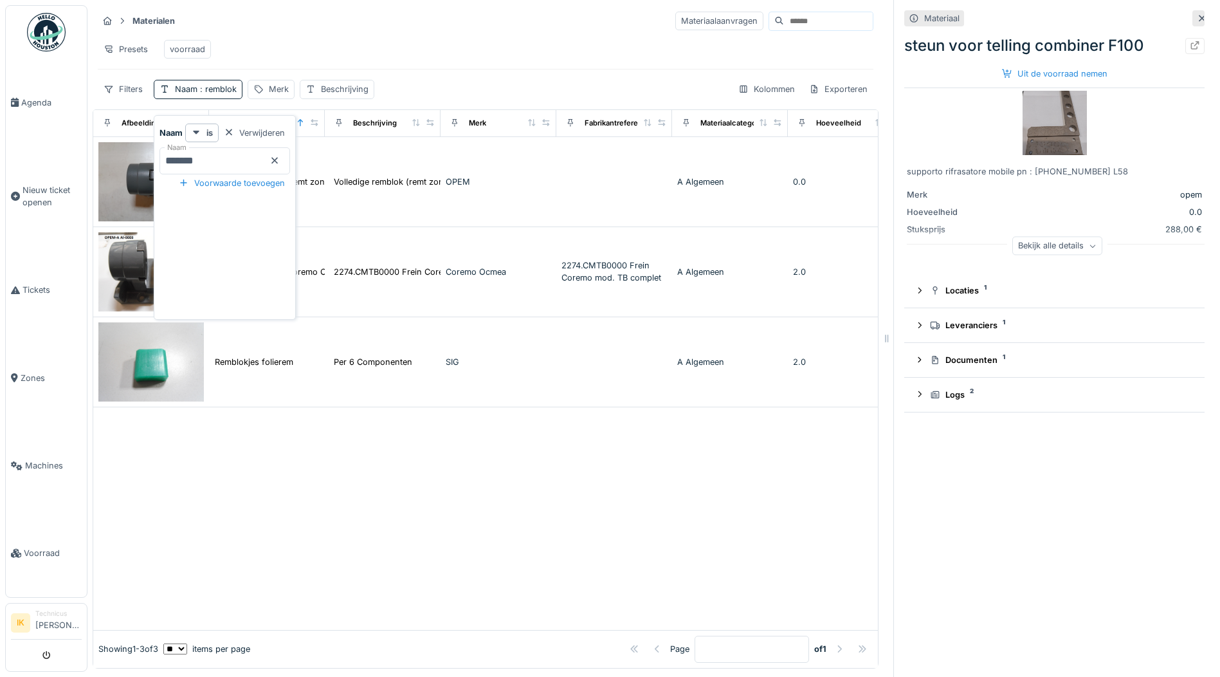
click at [278, 160] on icon at bounding box center [274, 161] width 6 height 6
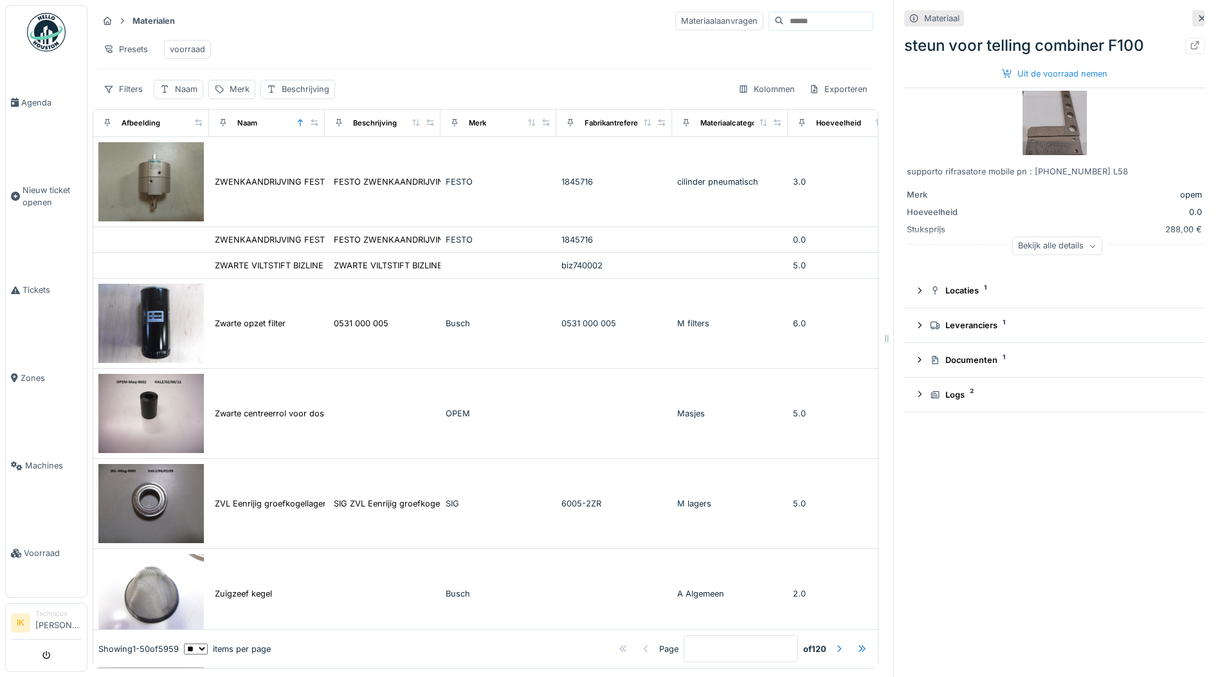
click at [419, 28] on div "Materialen Materiaalaanvragen" at bounding box center [486, 20] width 776 height 21
click at [37, 287] on span "Tickets" at bounding box center [52, 290] width 59 height 12
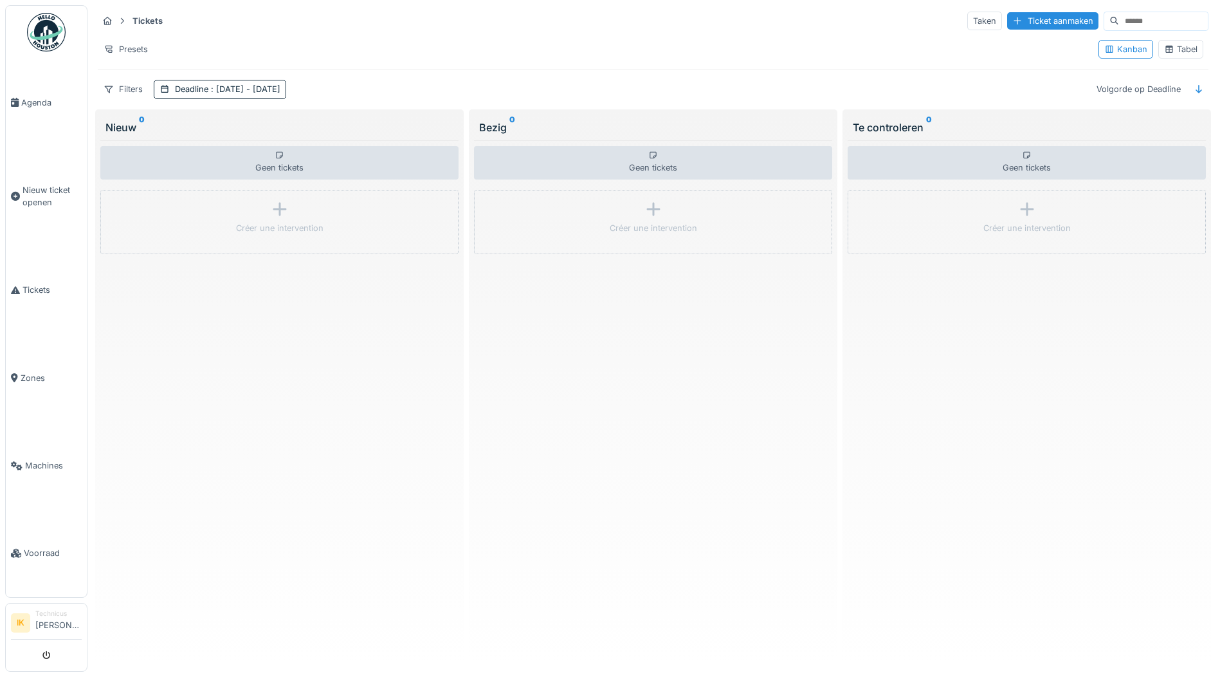
click at [1180, 49] on div "Tabel" at bounding box center [1180, 49] width 33 height 12
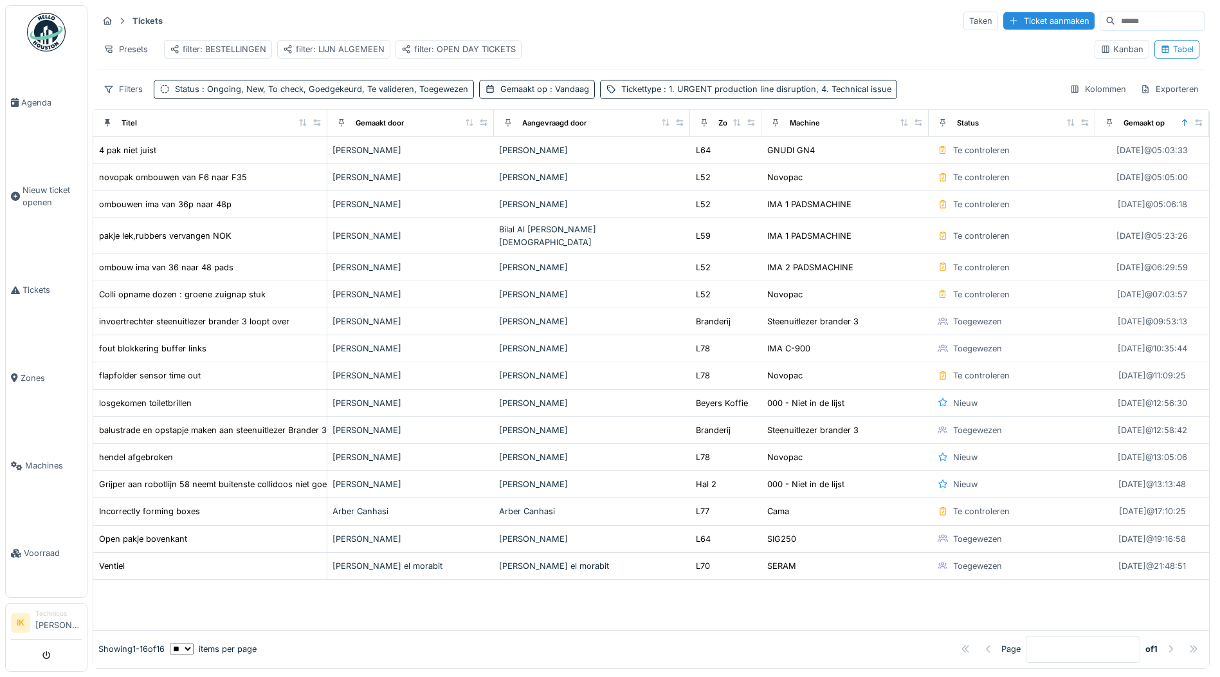
click at [227, 50] on div "filter: BESTELLINGEN" at bounding box center [218, 49] width 96 height 12
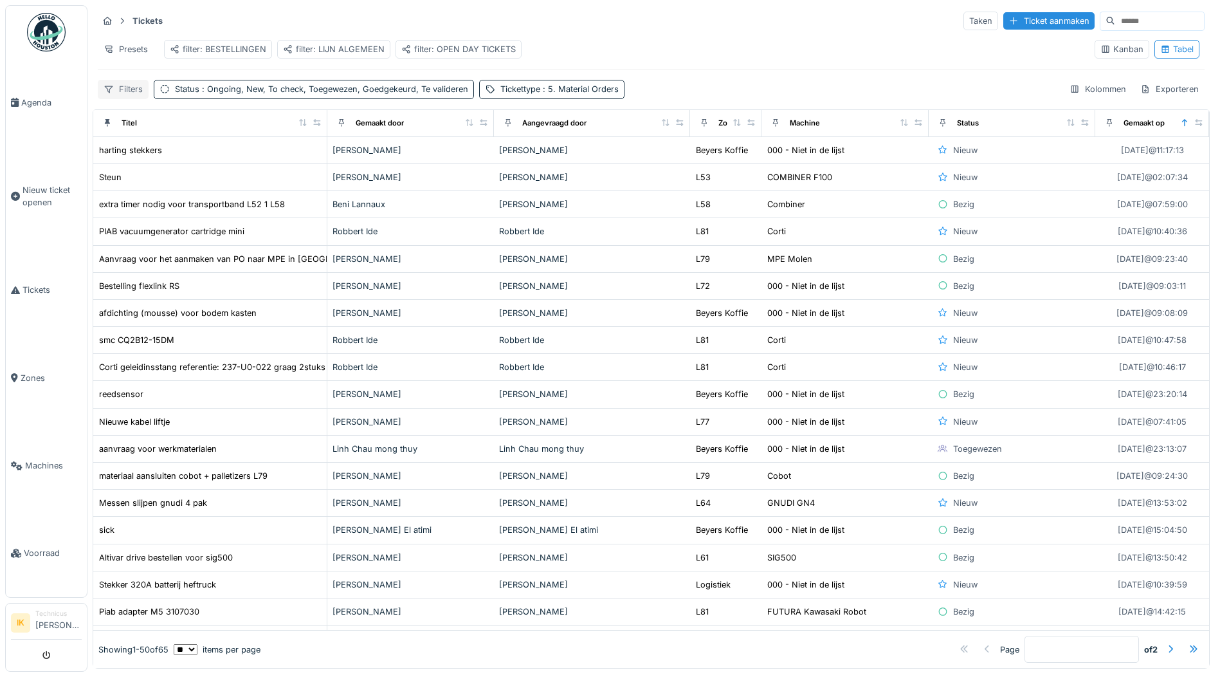
click at [140, 98] on div "Filters" at bounding box center [123, 89] width 51 height 19
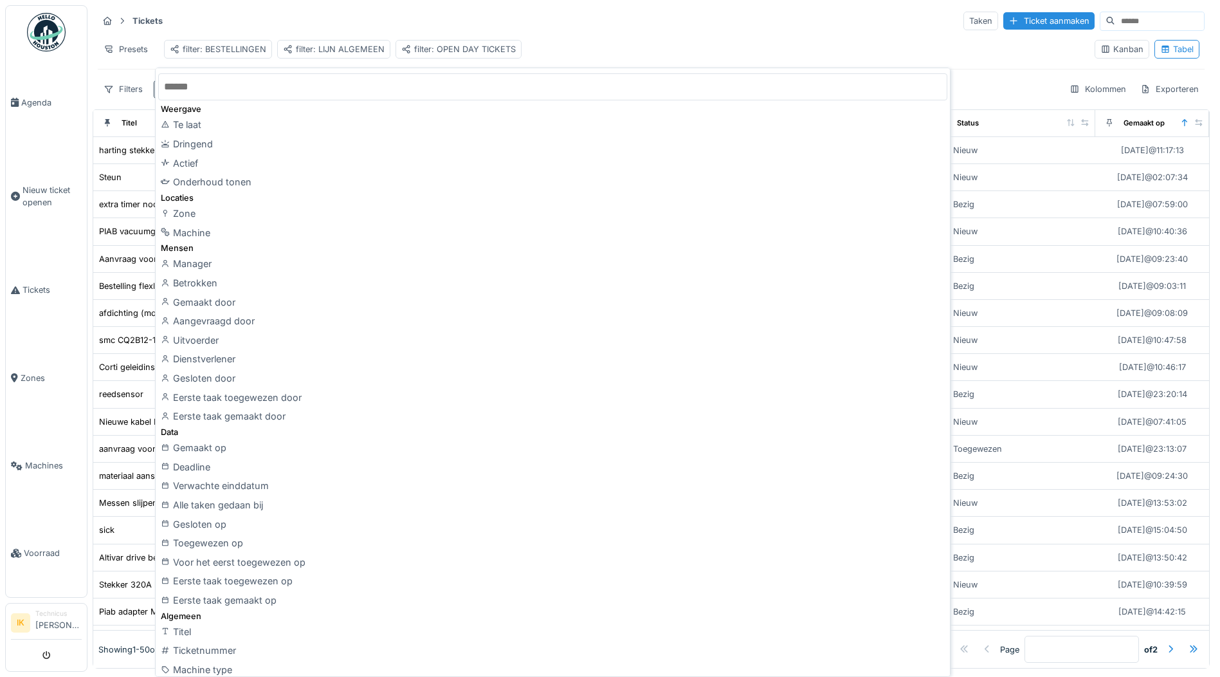
click at [590, 23] on div "Tickets Taken Ticket aanmaken" at bounding box center [651, 20] width 1107 height 21
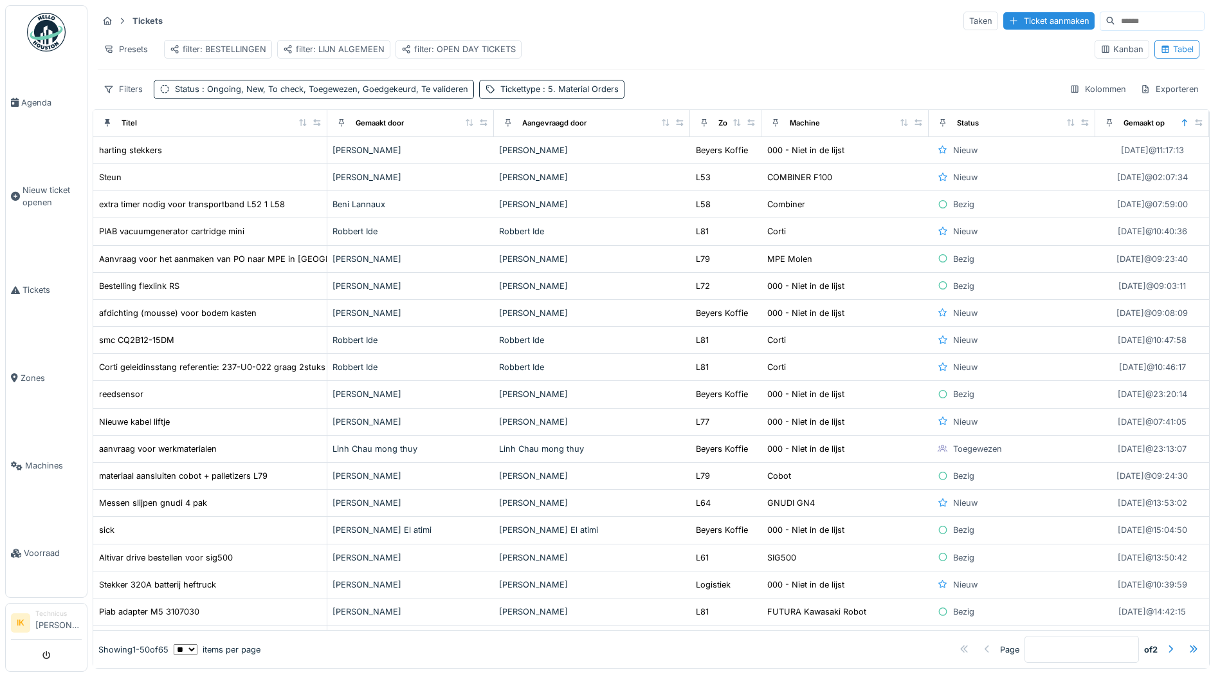
click at [416, 131] on div "Gemaakt door" at bounding box center [411, 123] width 156 height 16
click at [466, 126] on icon at bounding box center [469, 122] width 7 height 7
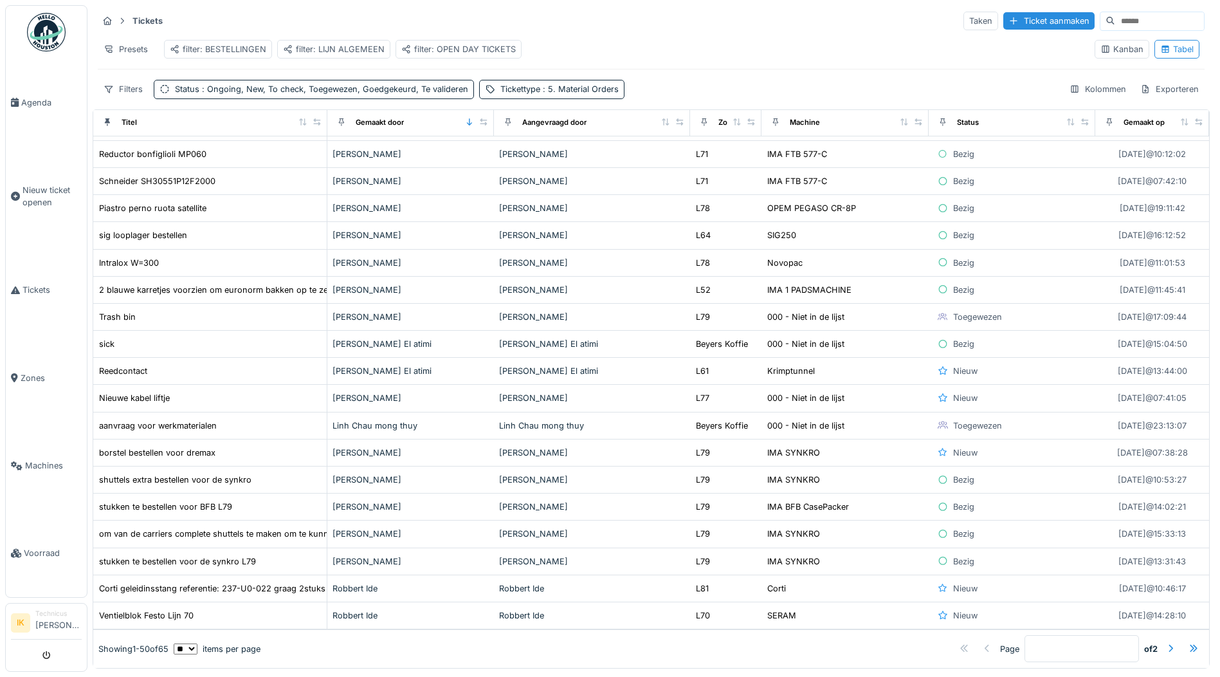
scroll to position [507, 0]
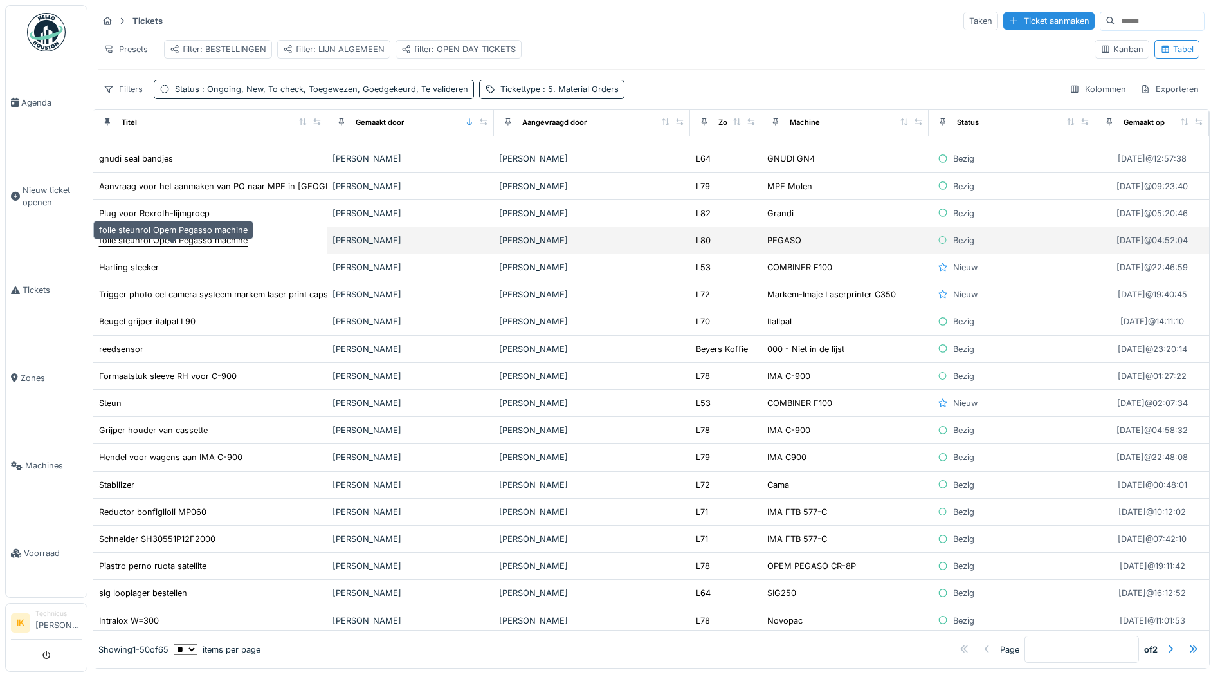
click at [192, 246] on div "folie steunrol Opem Pegasso machine" at bounding box center [173, 240] width 149 height 12
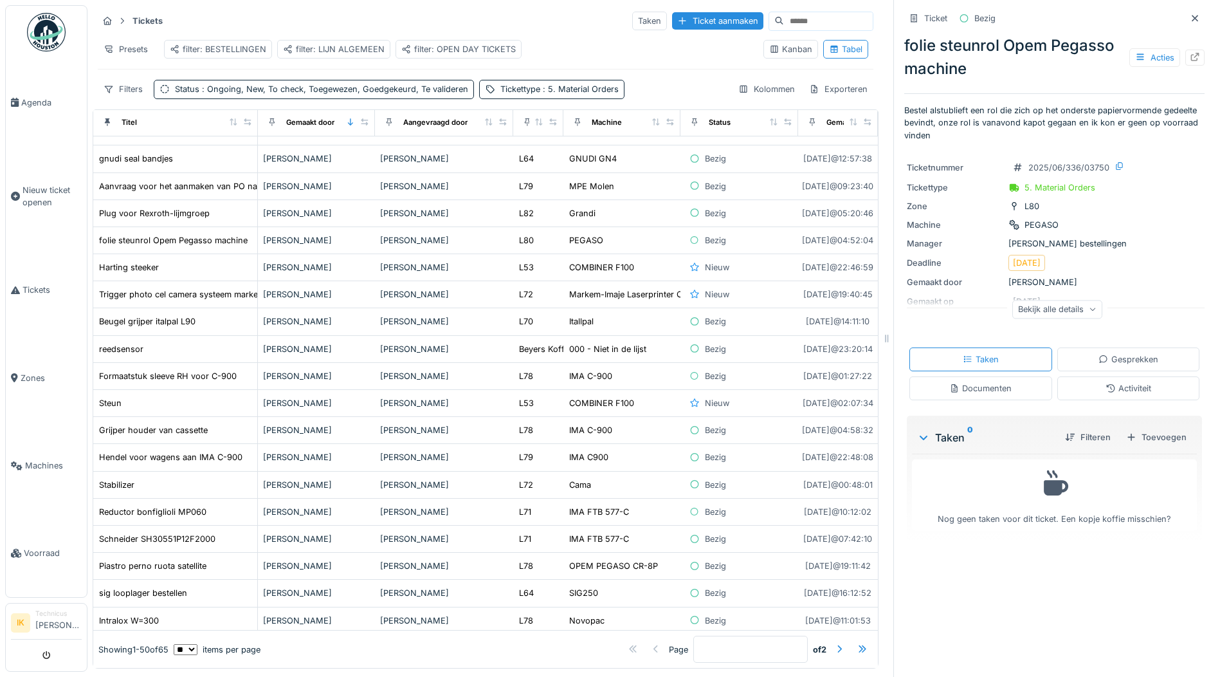
click at [1190, 15] on icon at bounding box center [1195, 18] width 10 height 8
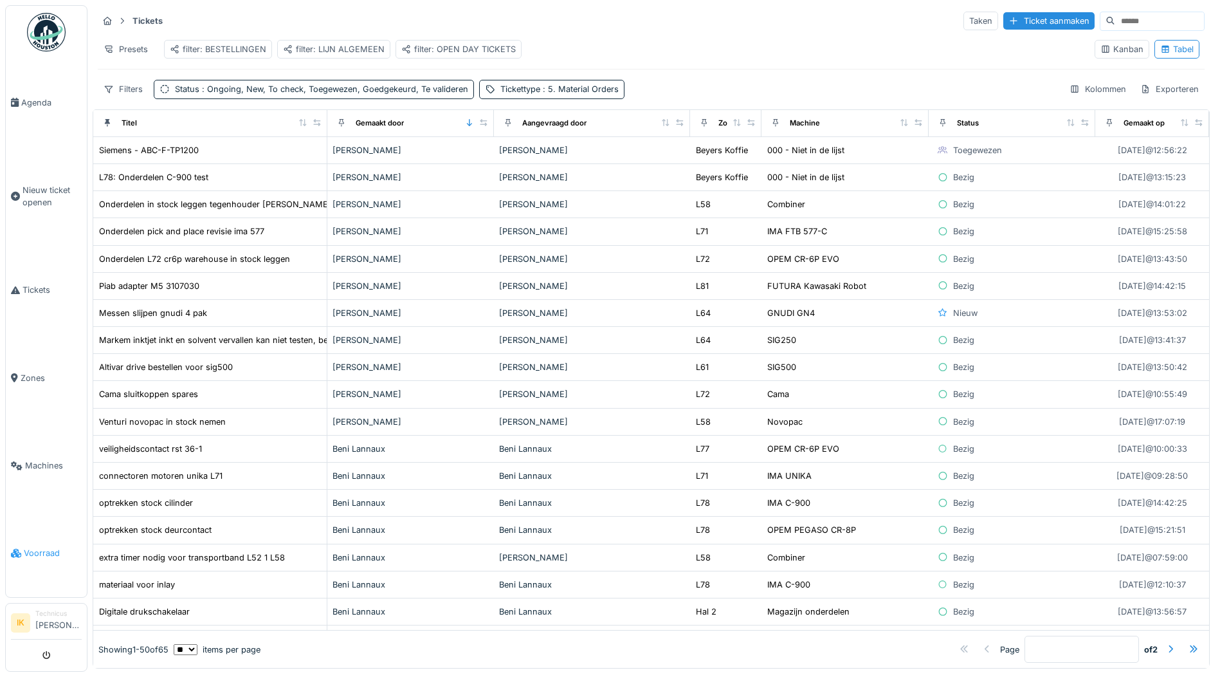
click at [39, 547] on span "Voorraad" at bounding box center [53, 553] width 58 height 12
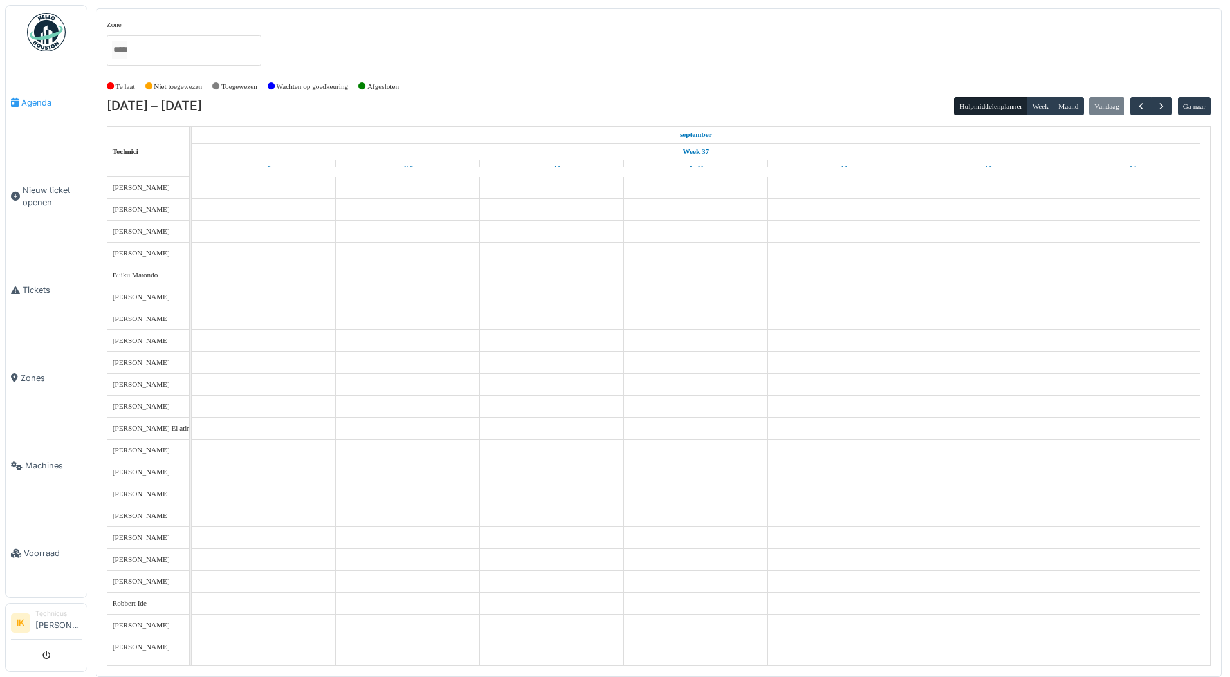
click at [30, 96] on span "Agenda" at bounding box center [51, 102] width 60 height 12
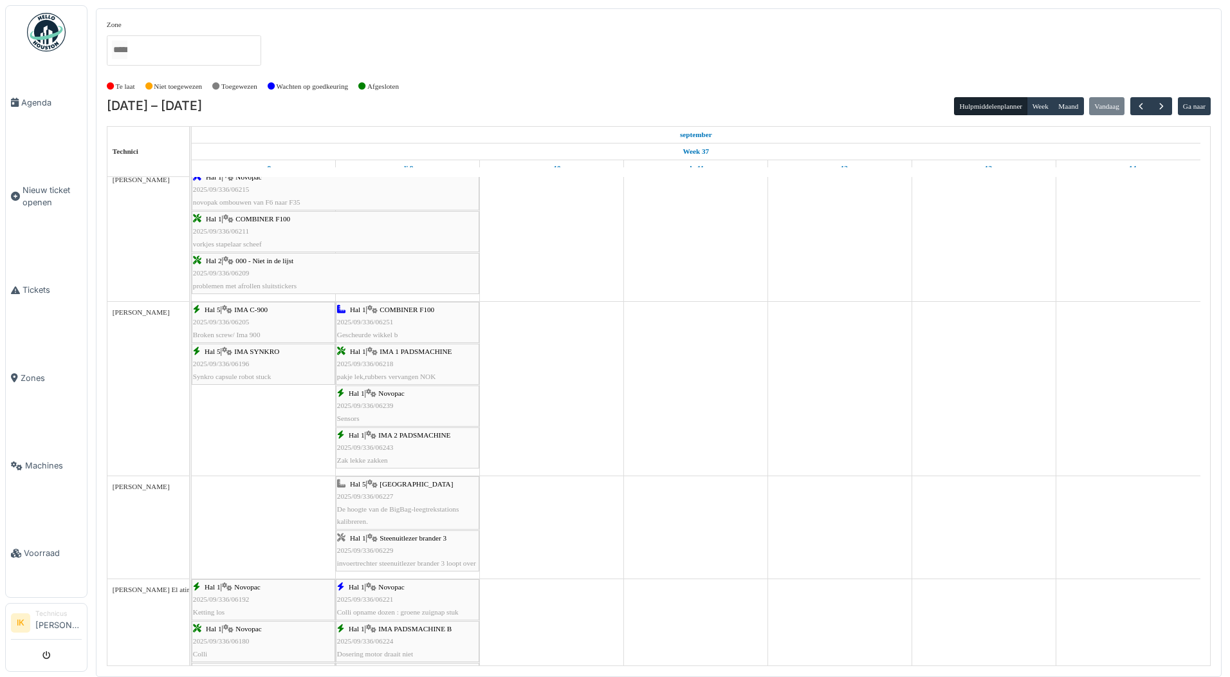
scroll to position [1029, 0]
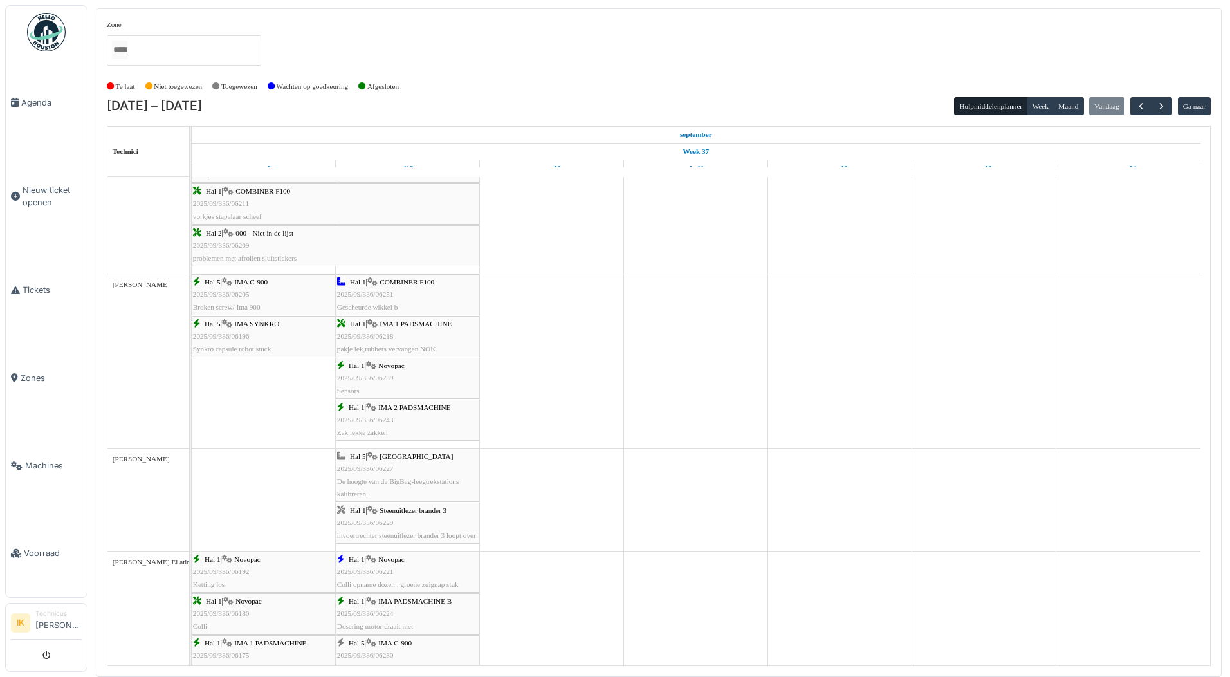
click at [425, 327] on span "IMA 1 PADSMACHINE" at bounding box center [416, 324] width 72 height 8
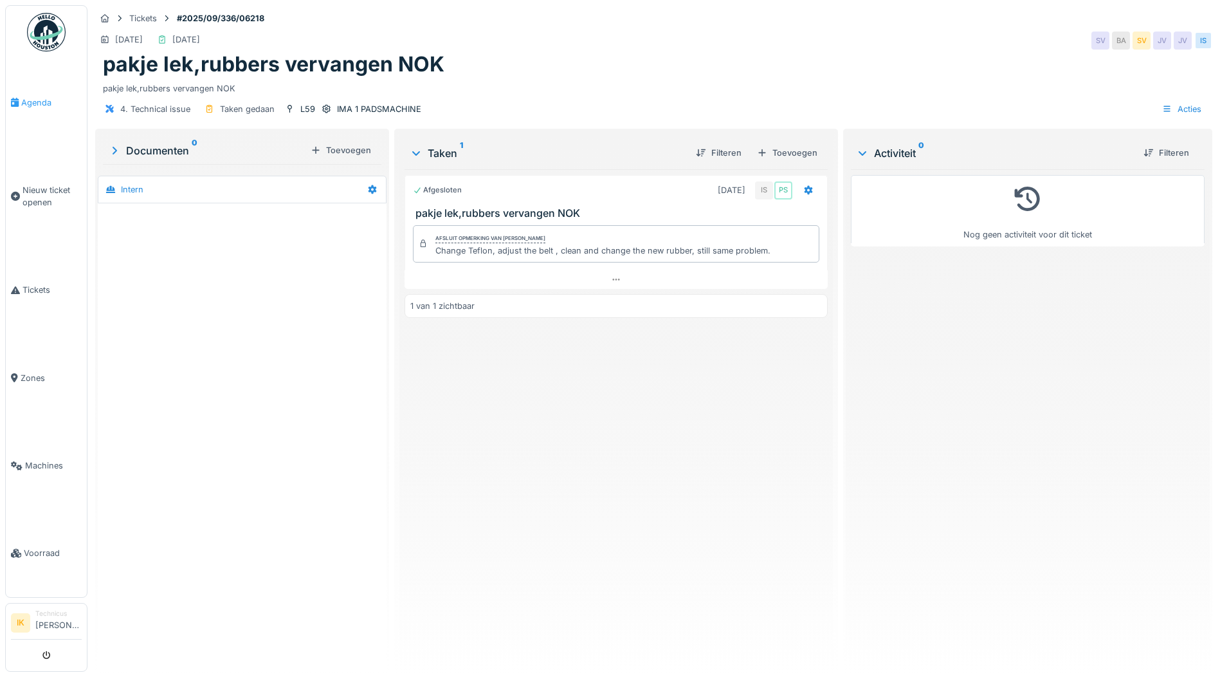
click at [44, 98] on span "Agenda" at bounding box center [51, 102] width 60 height 12
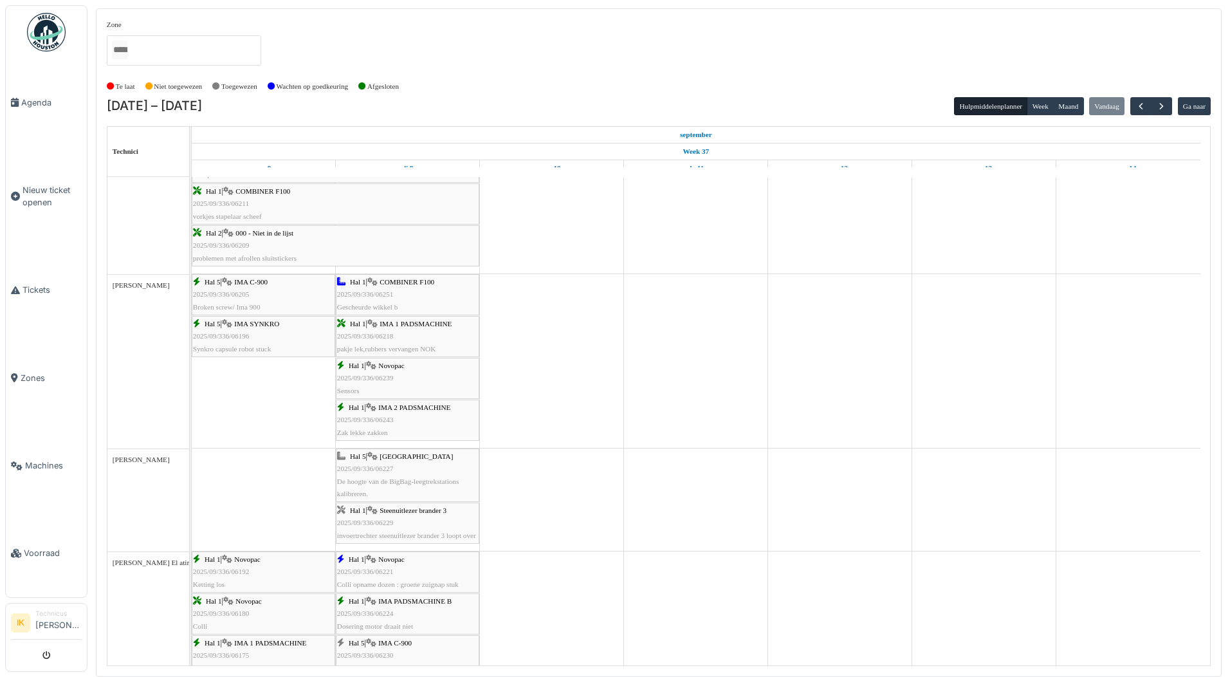
scroll to position [1029, 0]
click at [396, 420] on div "Hal 1 | IMA 2 PADSMACHINE 2025/09/336/06243 Zak lekke zakken" at bounding box center [407, 419] width 141 height 37
click at [360, 415] on div "Hal 1 | IMA 2 PADSMACHINE 2025/09/336/06243 Zak lekke zakken" at bounding box center [407, 419] width 141 height 37
